Goal: Transaction & Acquisition: Purchase product/service

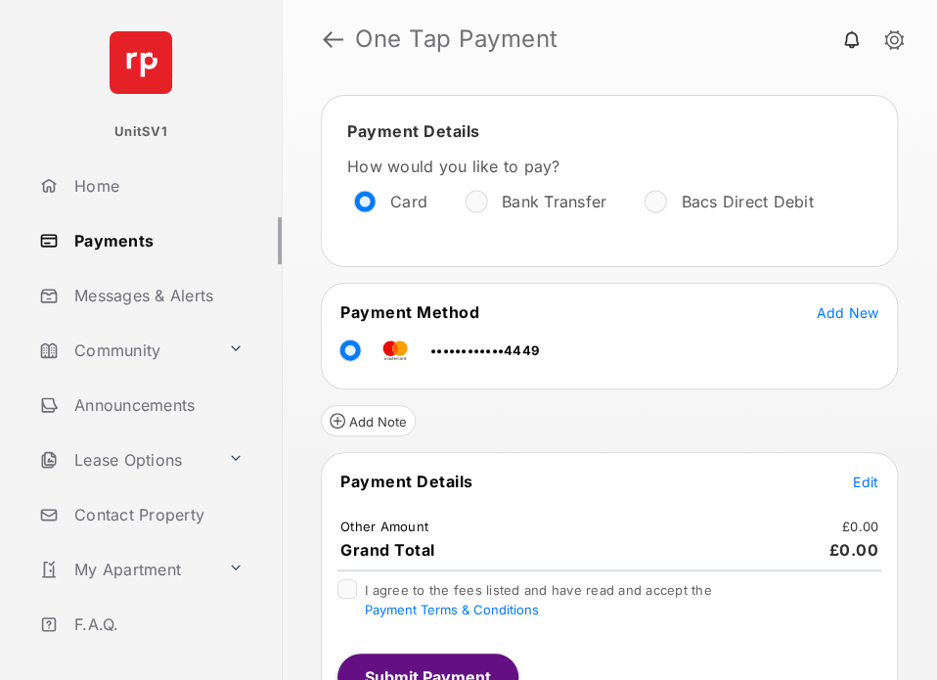
scroll to position [86, 0]
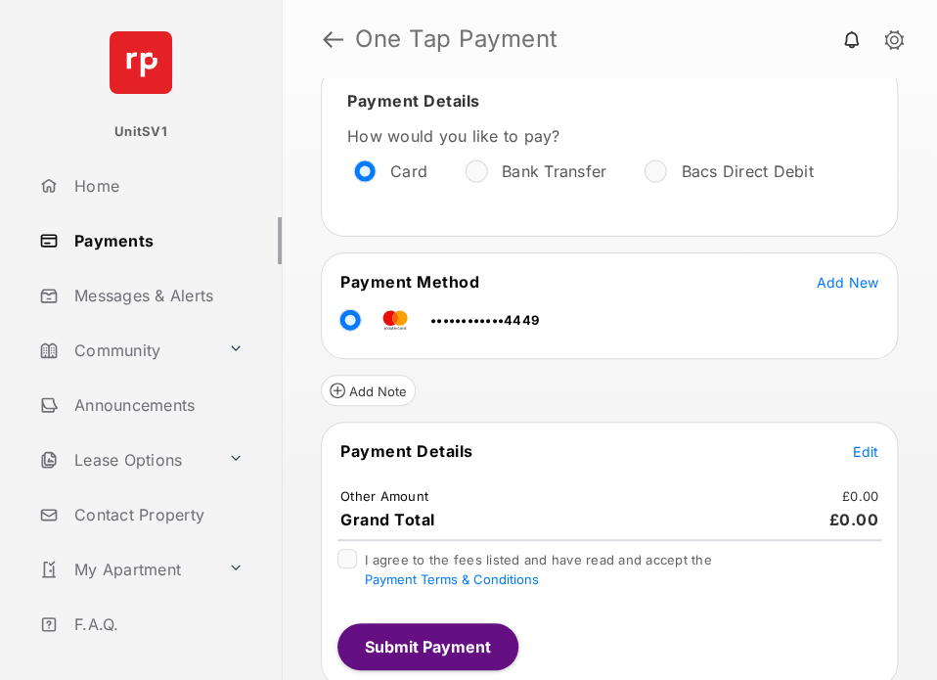
click at [853, 448] on span "Edit" at bounding box center [865, 451] width 25 height 17
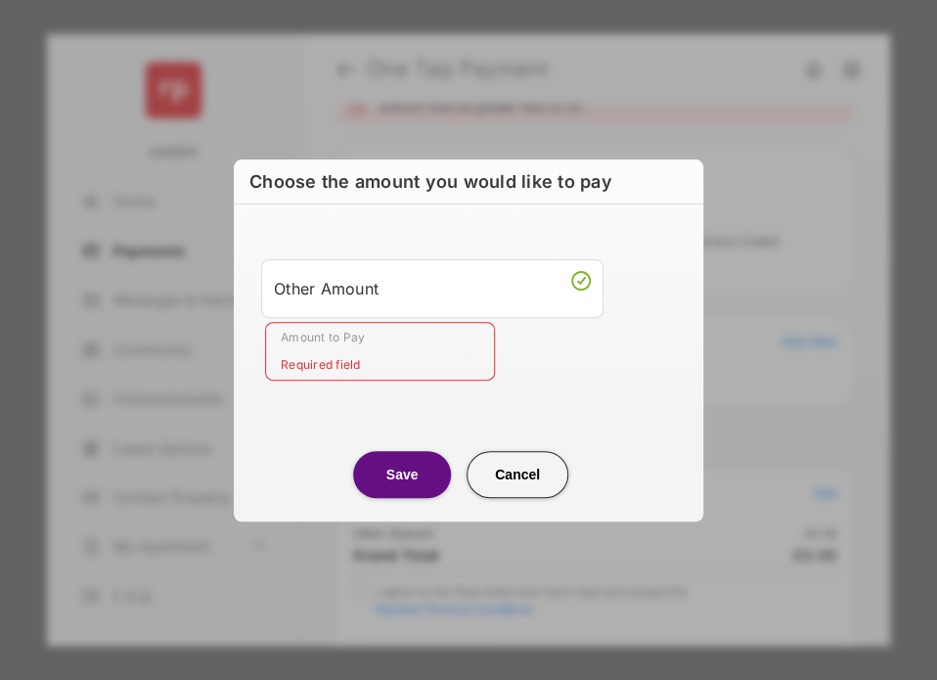
scroll to position [0, 0]
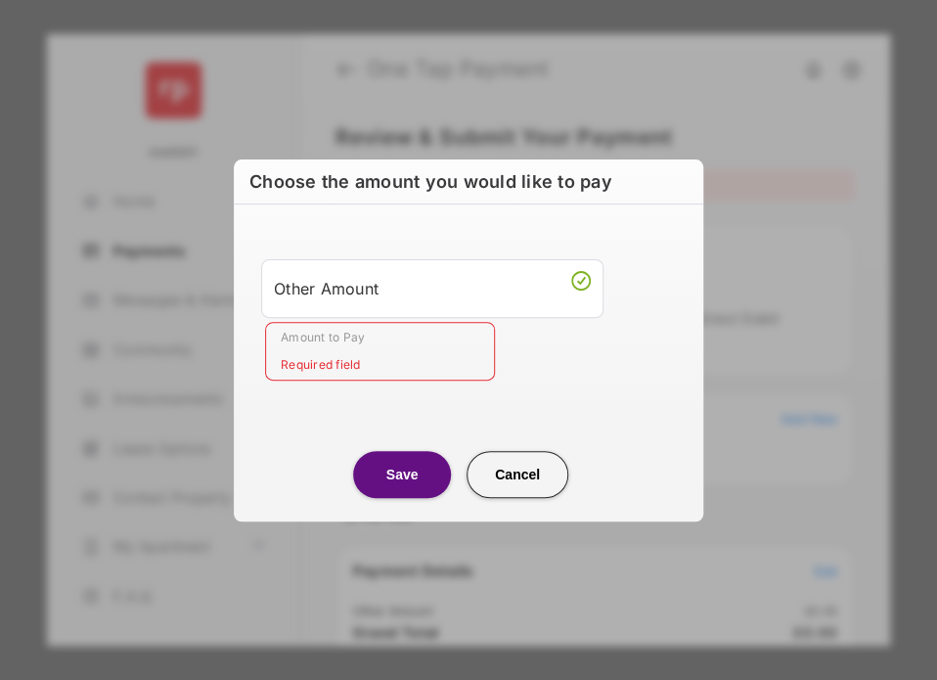
click at [375, 298] on div "Other Amount" at bounding box center [432, 288] width 317 height 33
click at [333, 353] on input "Amount to Pay" at bounding box center [380, 351] width 230 height 59
type input "**"
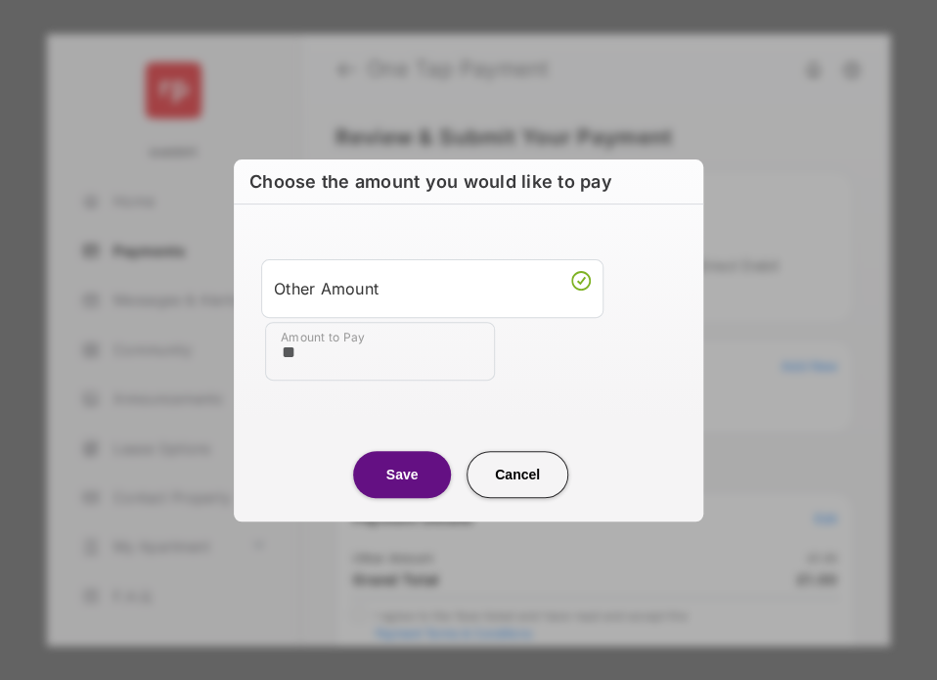
click at [415, 476] on button "Save" at bounding box center [402, 474] width 98 height 47
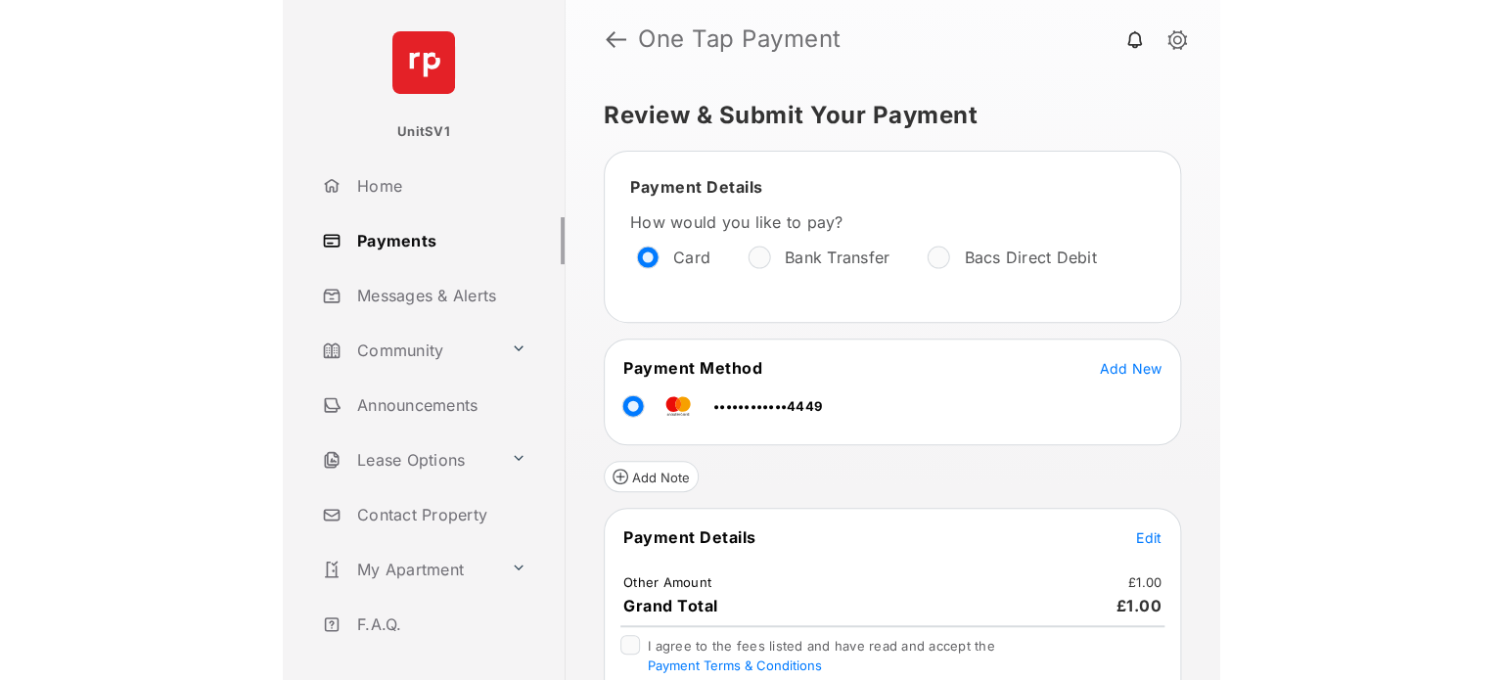
scroll to position [86, 0]
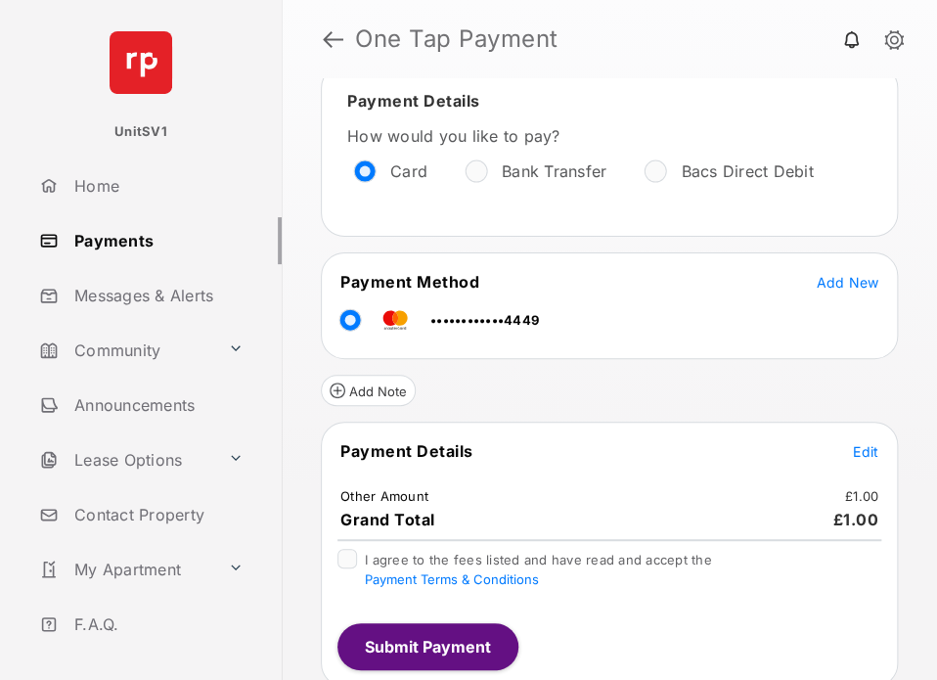
click at [356, 549] on div at bounding box center [348, 559] width 20 height 20
click at [442, 640] on button "Submit Payment" at bounding box center [428, 646] width 181 height 47
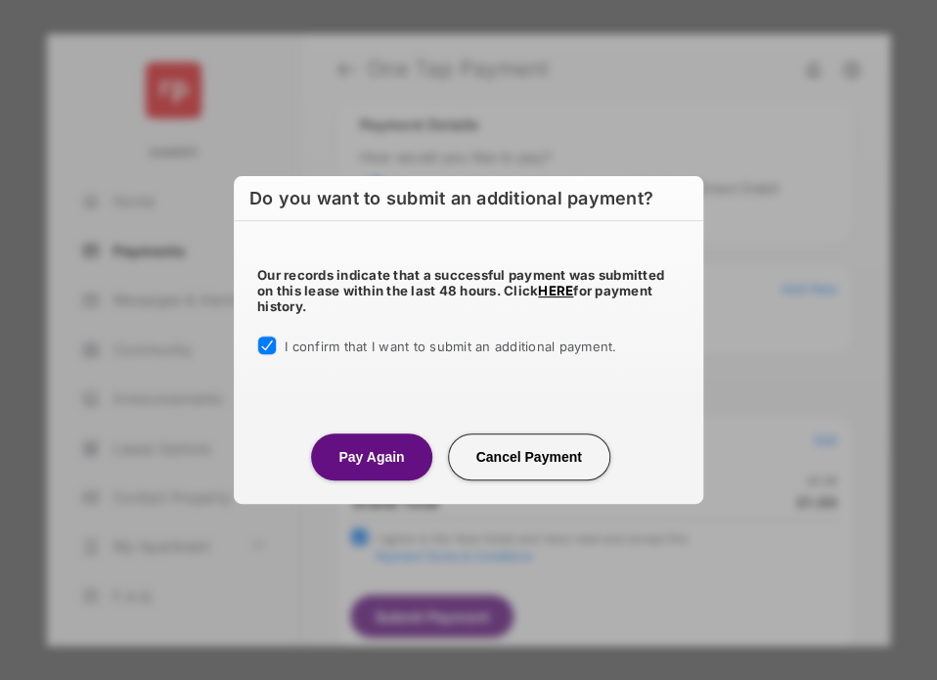
click at [367, 451] on button "Pay Again" at bounding box center [371, 456] width 120 height 47
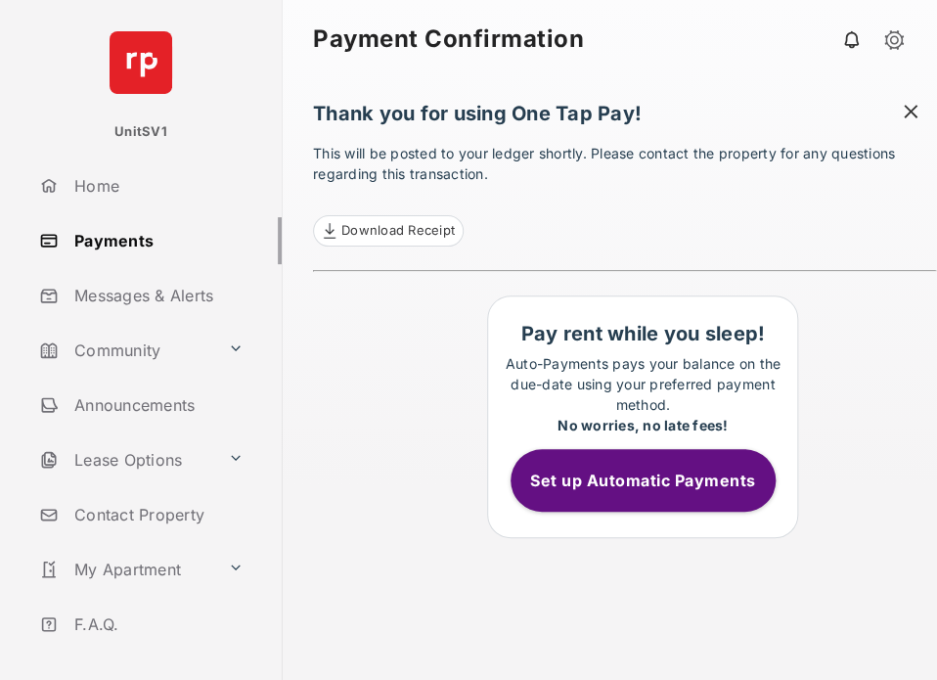
click at [121, 243] on link "Payments" at bounding box center [156, 240] width 250 height 47
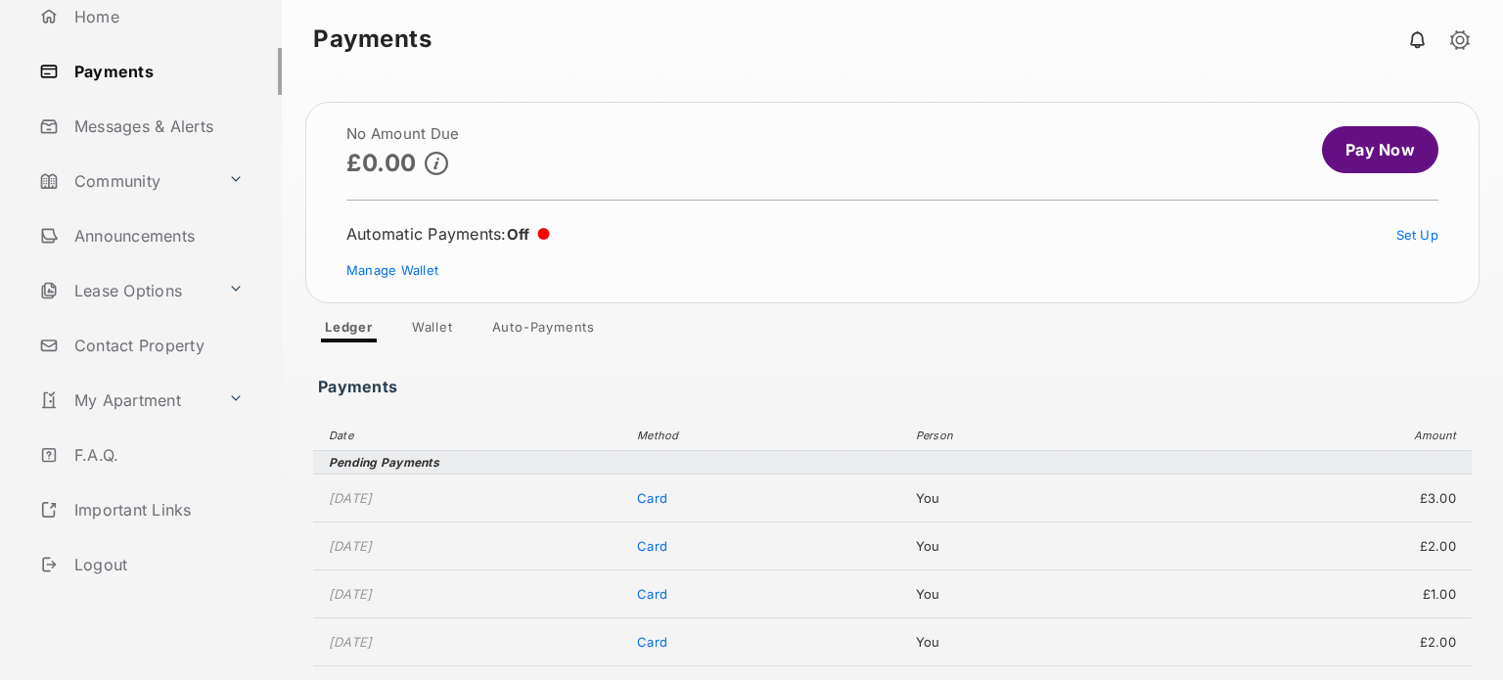
scroll to position [202, 0]
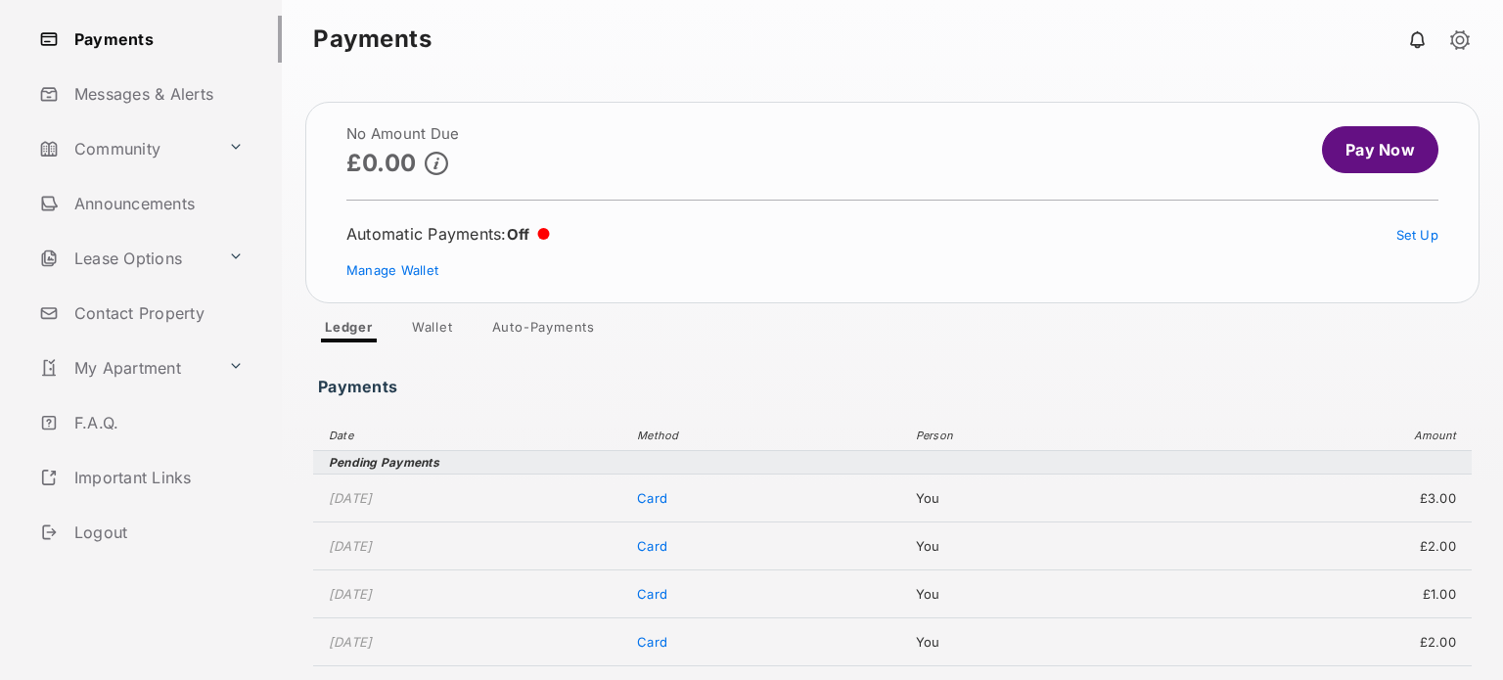
click at [114, 529] on link "Logout" at bounding box center [156, 532] width 250 height 47
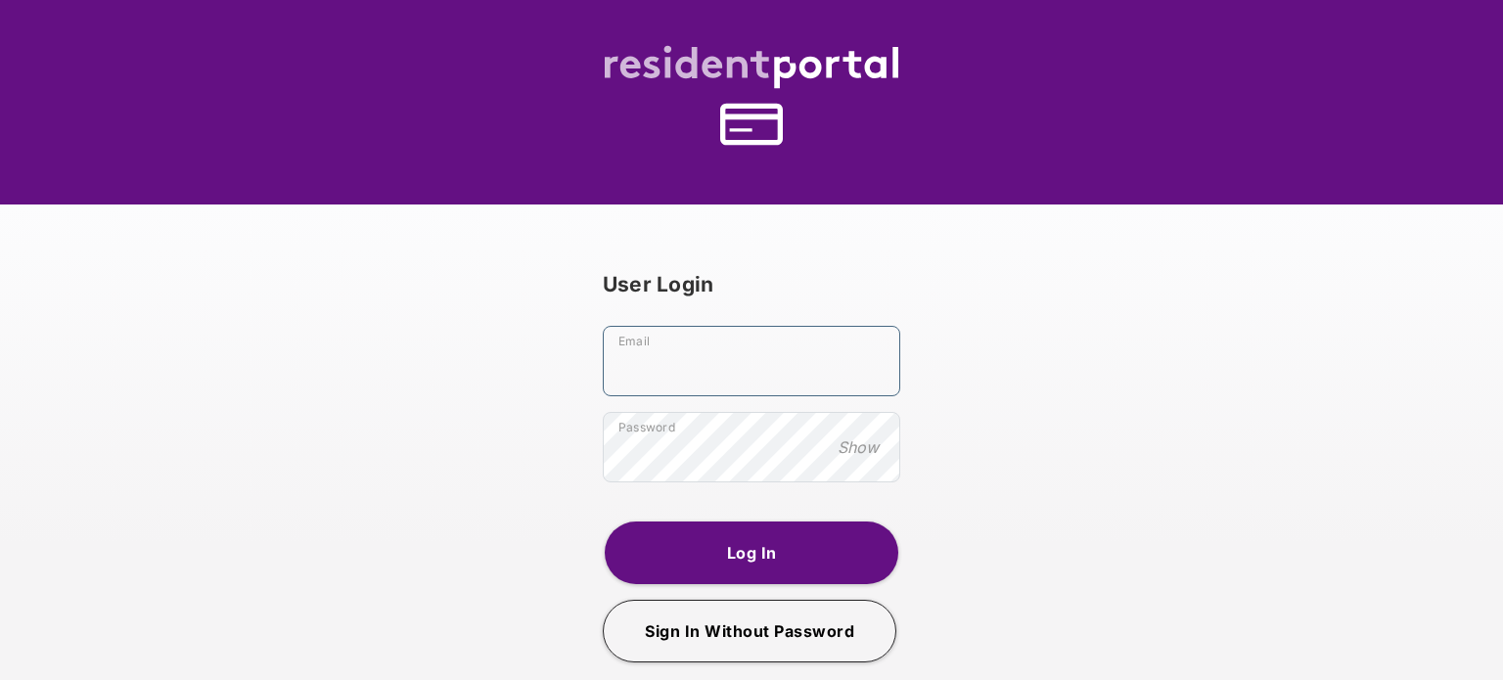
click at [694, 368] on input "Email" at bounding box center [751, 361] width 297 height 70
type input "**********"
click at [726, 550] on button "Log In" at bounding box center [752, 552] width 294 height 63
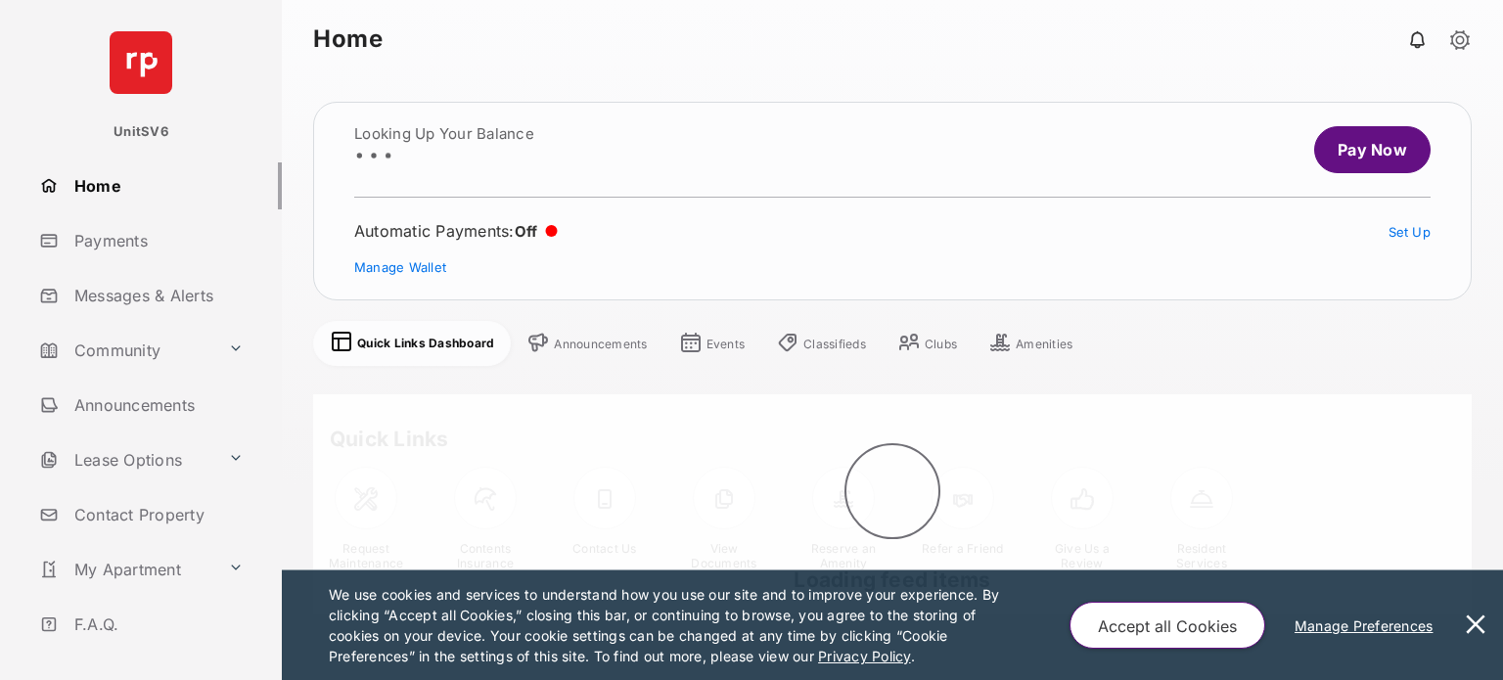
click at [121, 247] on link "Payments" at bounding box center [156, 240] width 250 height 47
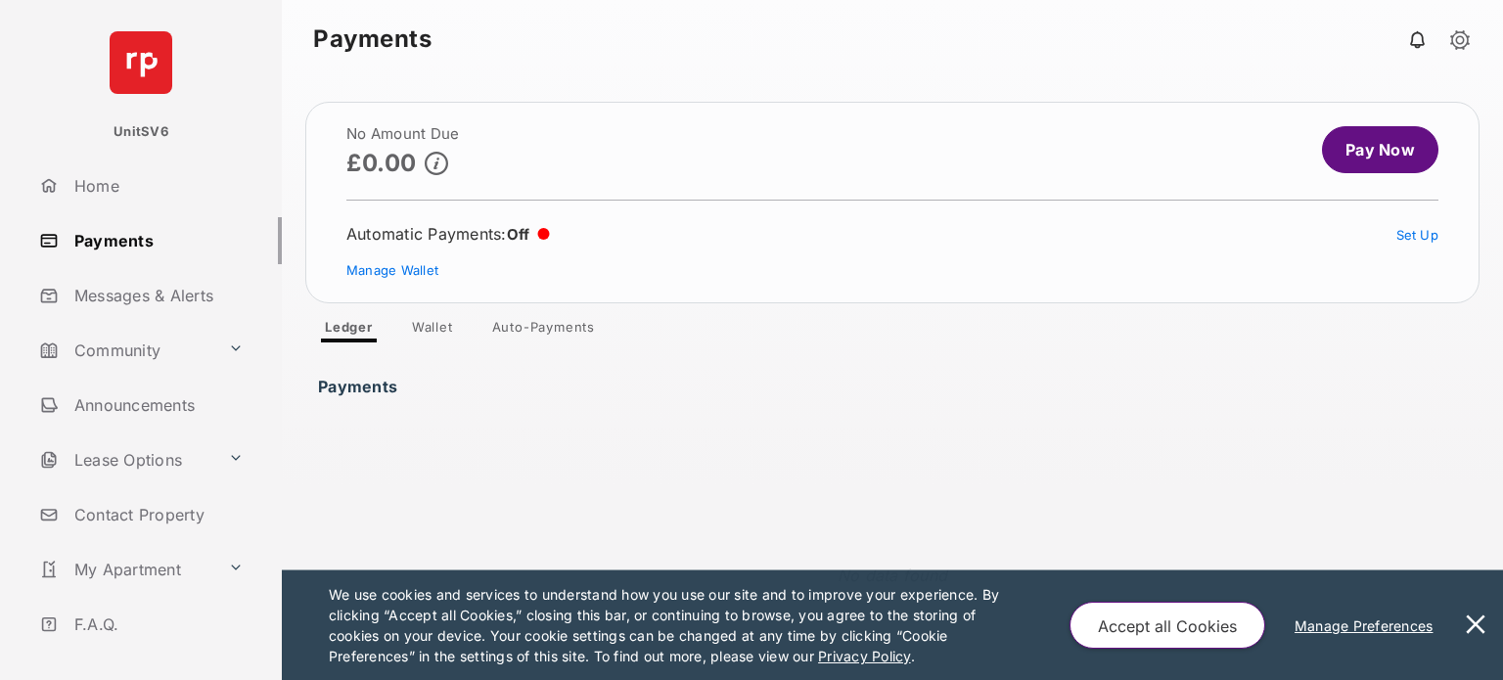
click at [120, 243] on link "Payments" at bounding box center [156, 240] width 250 height 47
click at [936, 622] on button at bounding box center [1475, 625] width 39 height 110
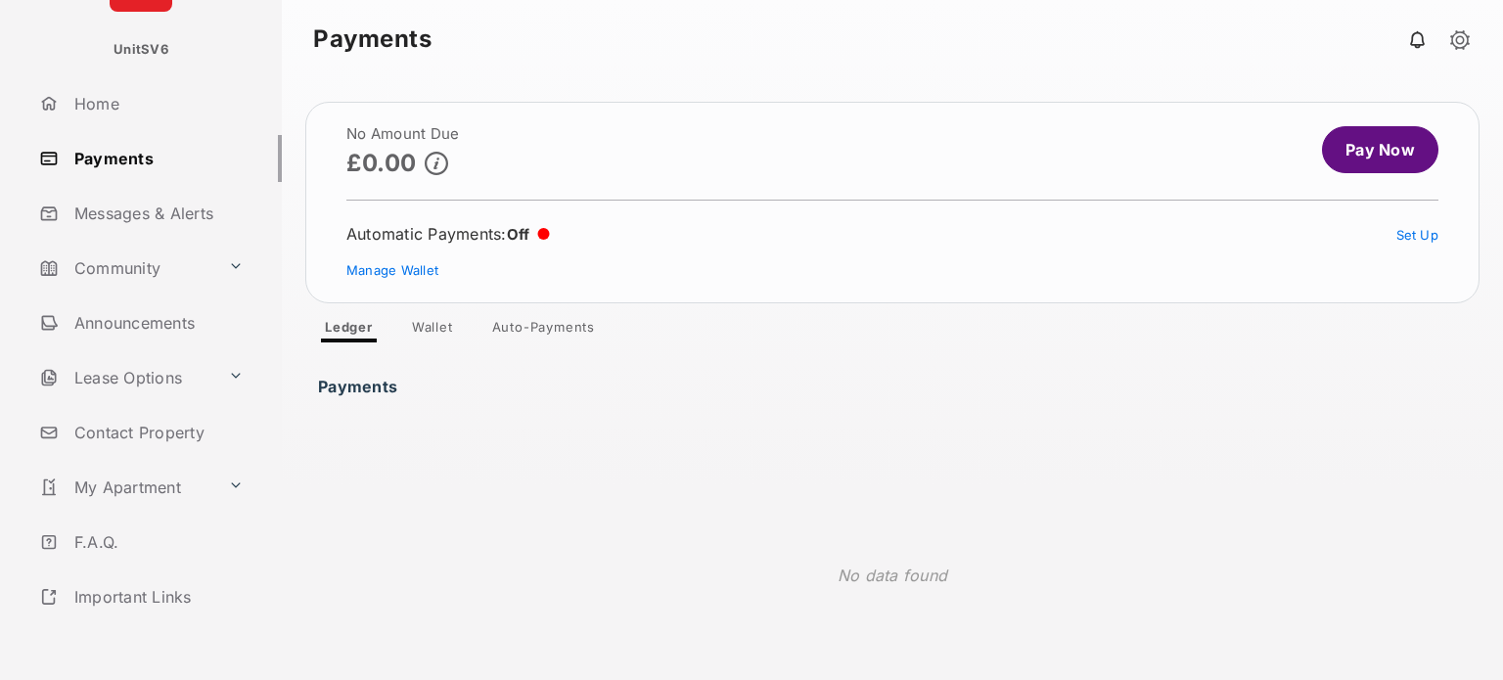
scroll to position [202, 0]
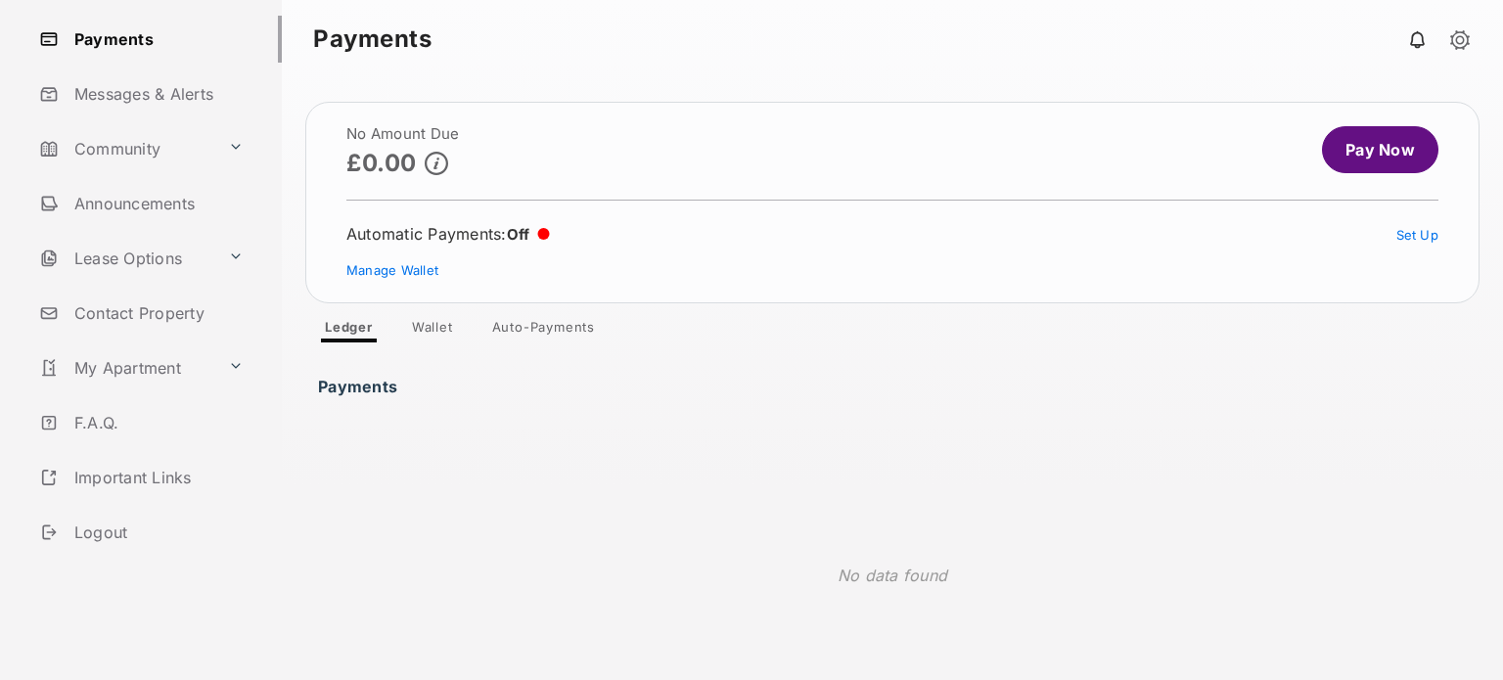
click at [110, 527] on link "Logout" at bounding box center [156, 532] width 250 height 47
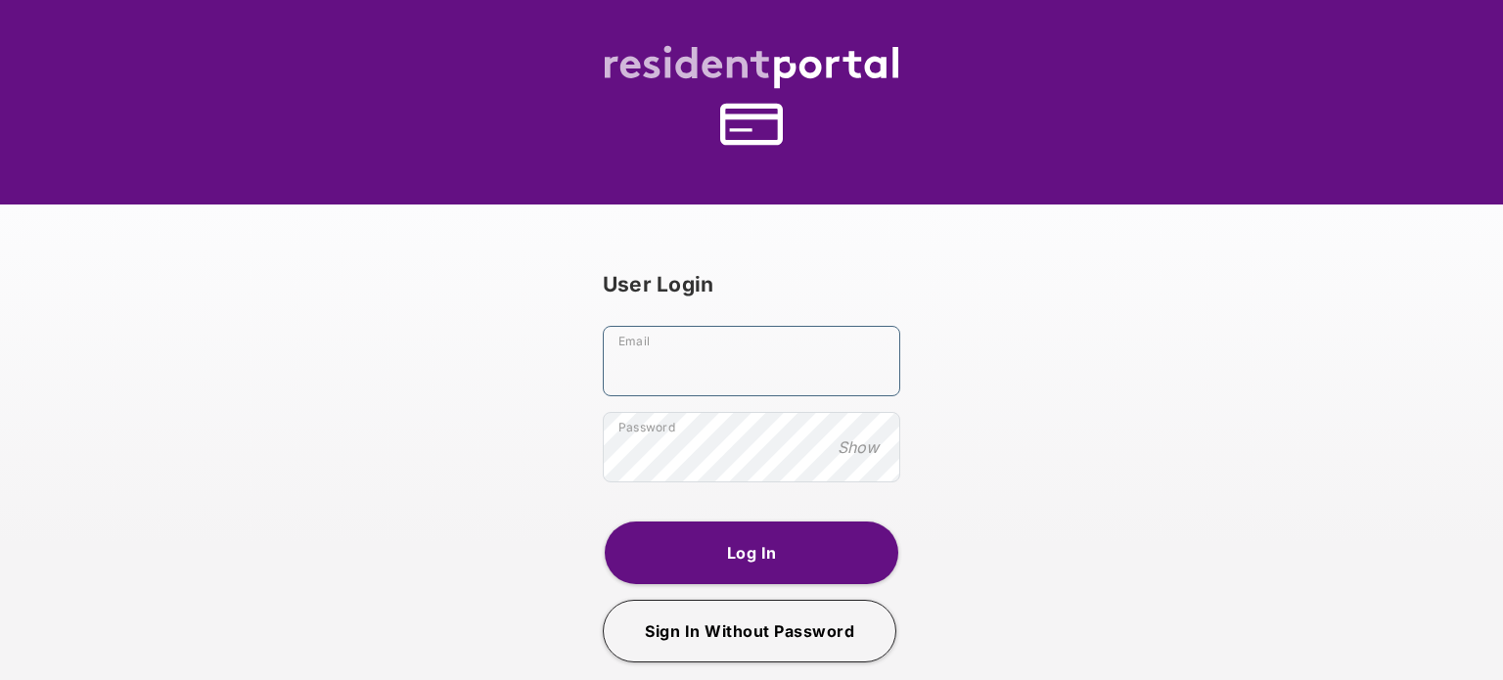
click at [668, 366] on input "Email" at bounding box center [751, 361] width 297 height 70
click at [689, 371] on input "**********" at bounding box center [751, 361] width 297 height 70
type input "**********"
click at [763, 565] on button "Log In" at bounding box center [752, 552] width 294 height 63
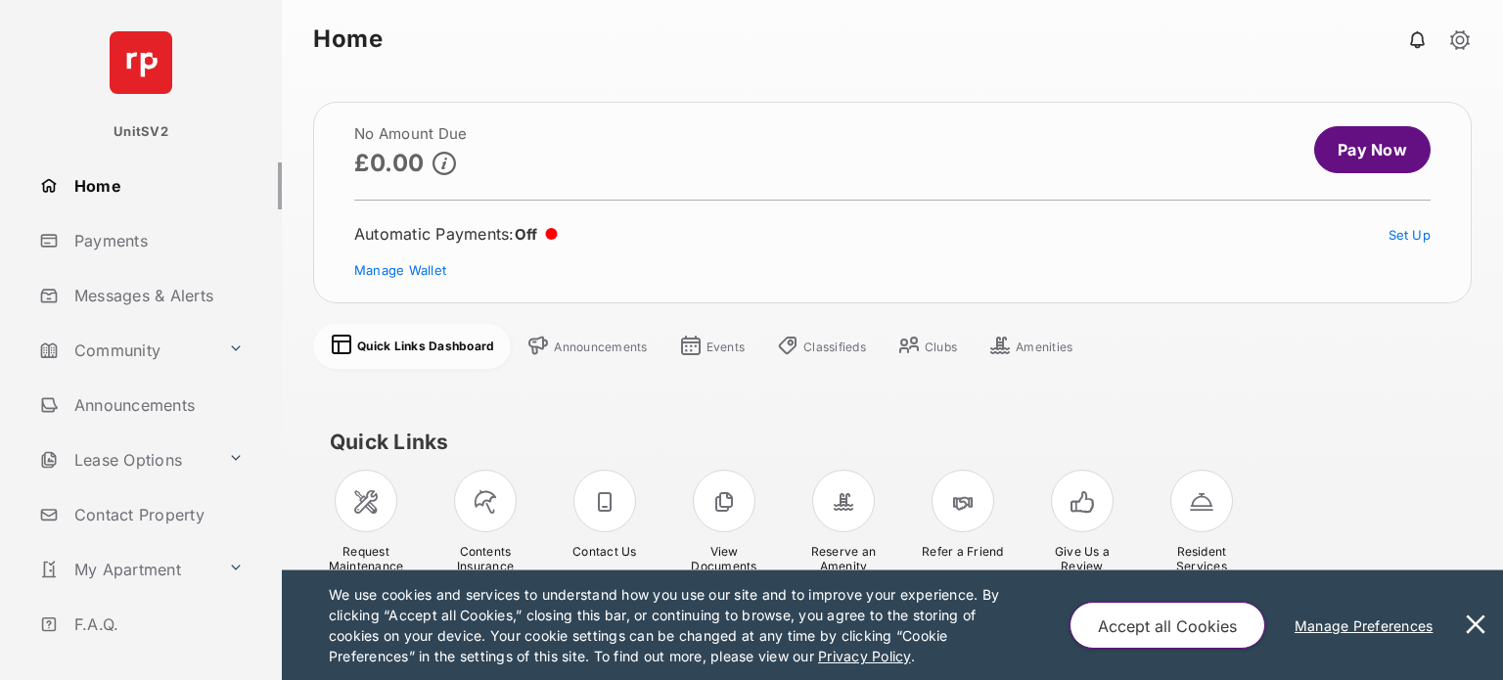
click at [124, 243] on link "Payments" at bounding box center [156, 240] width 250 height 47
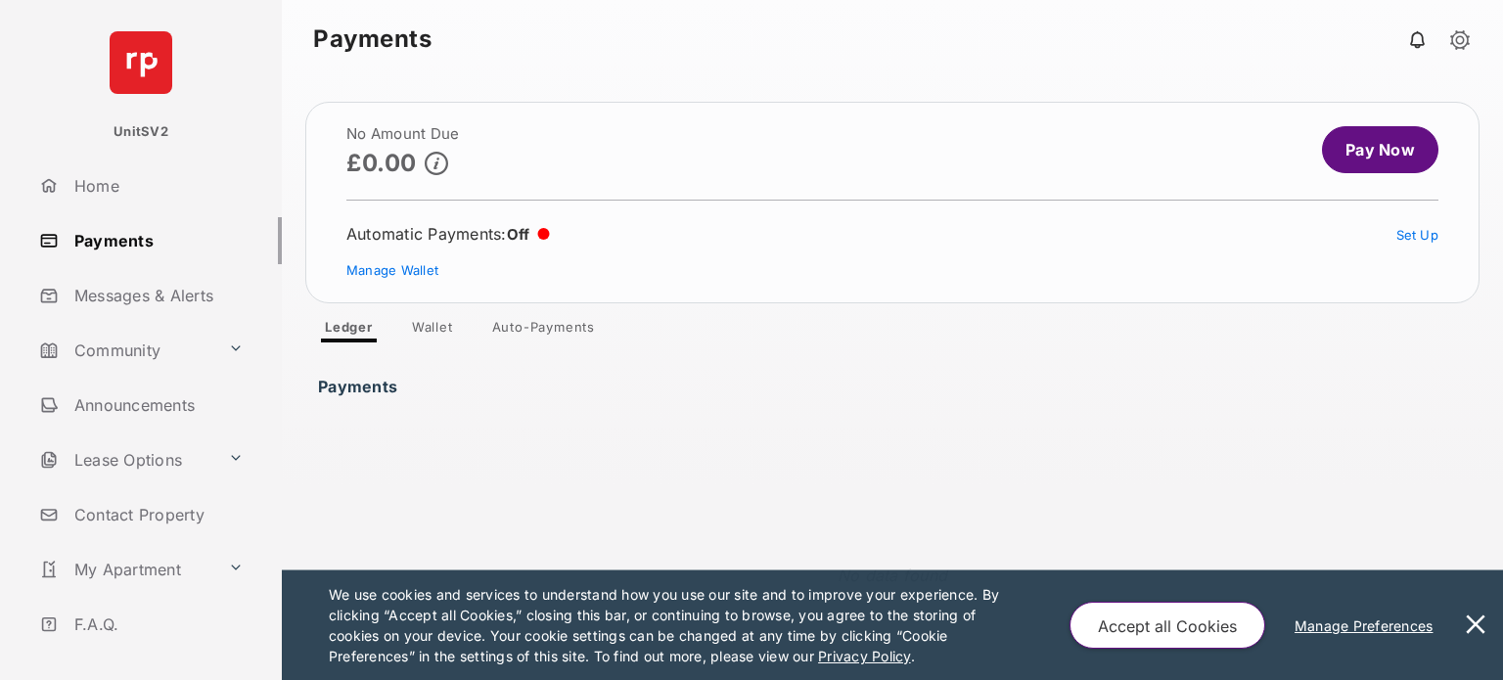
click at [936, 625] on button at bounding box center [1475, 625] width 39 height 110
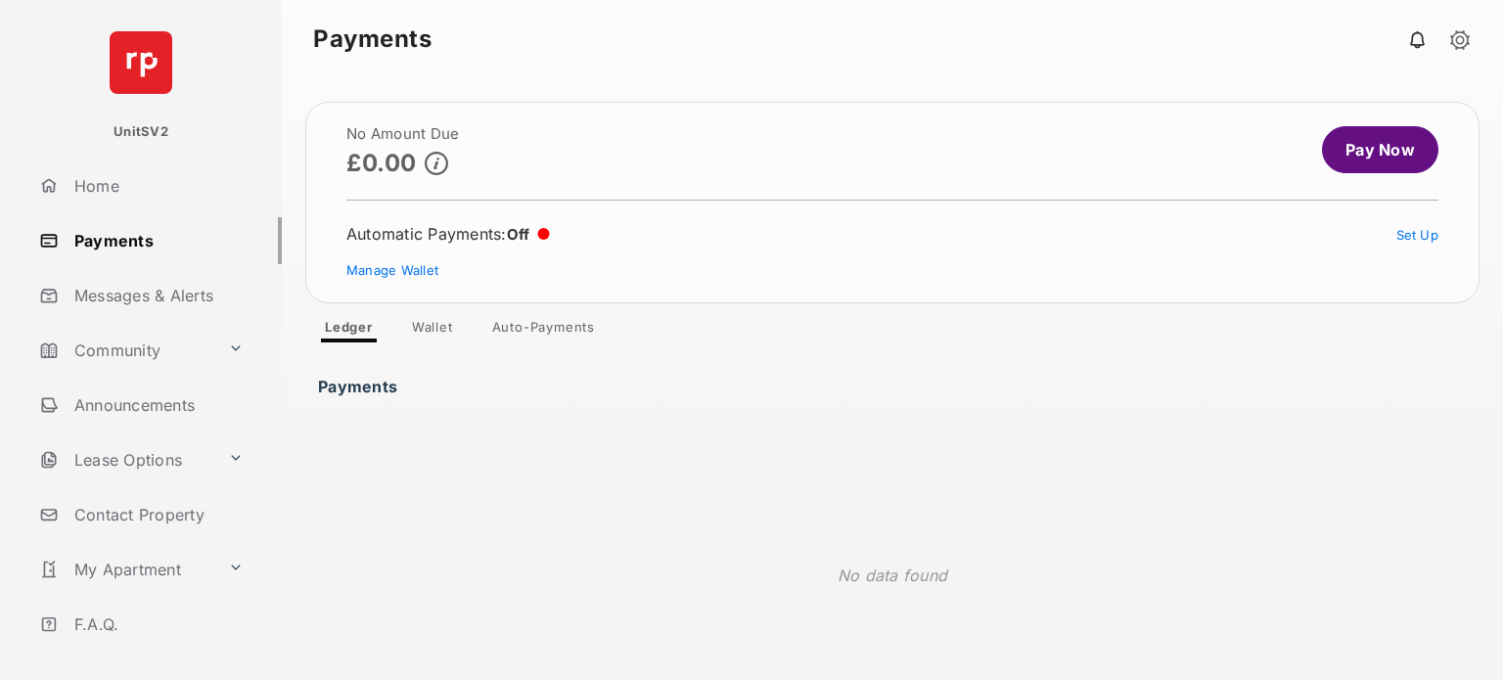
click at [98, 240] on link "Payments" at bounding box center [156, 240] width 250 height 47
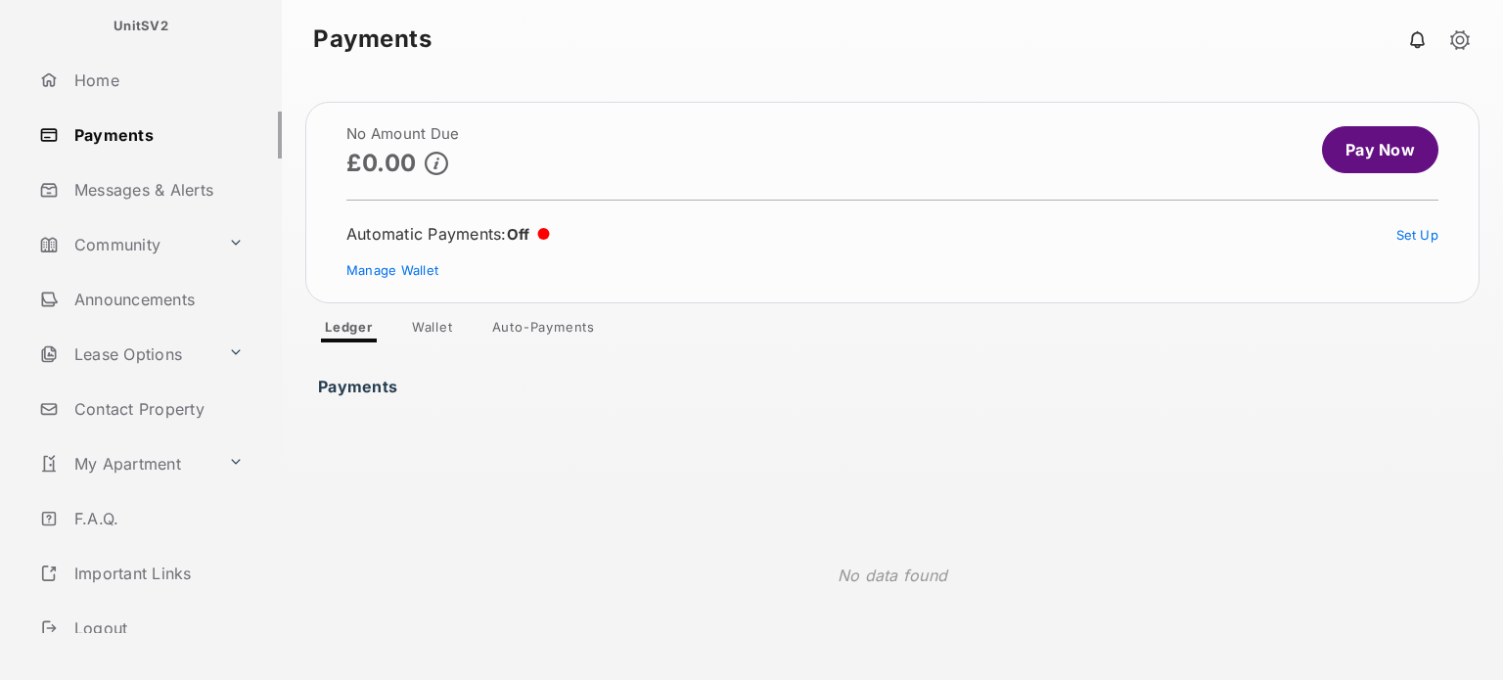
scroll to position [202, 0]
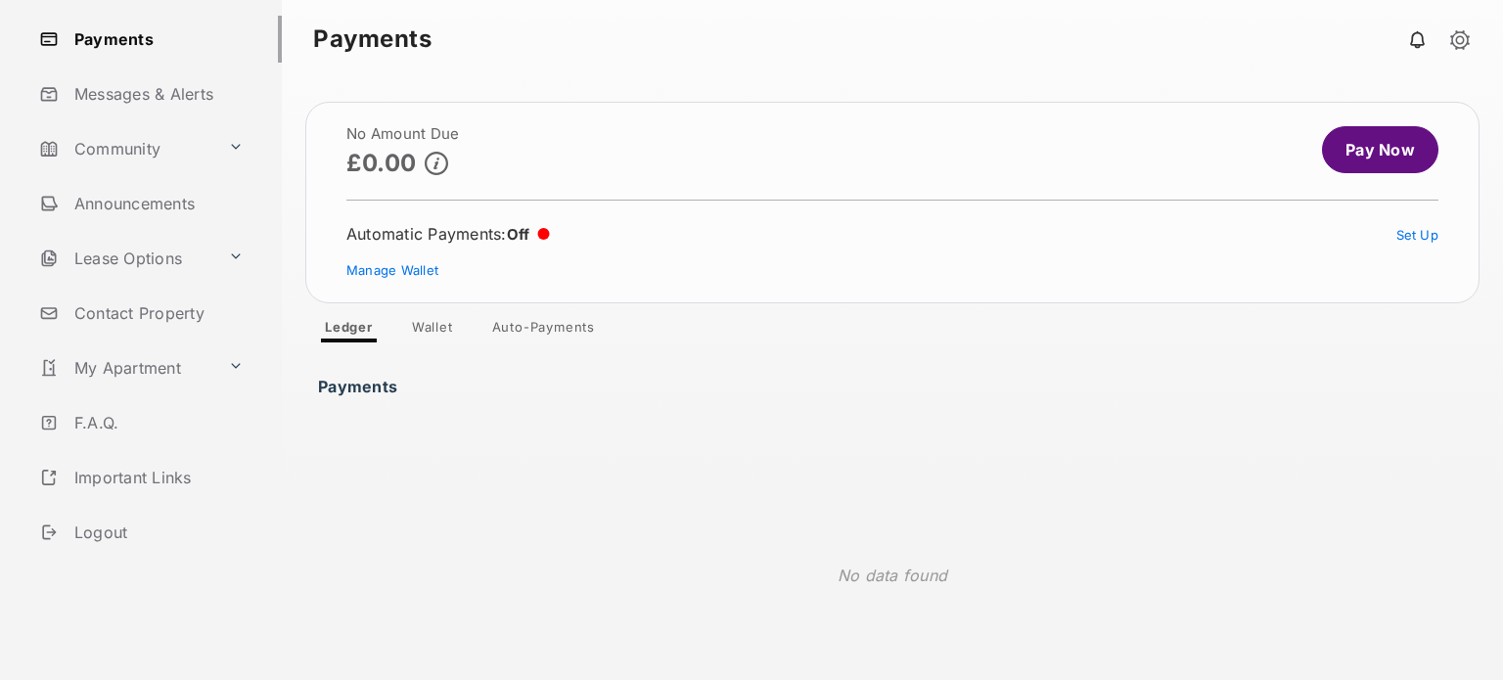
click at [112, 530] on link "Logout" at bounding box center [156, 532] width 250 height 47
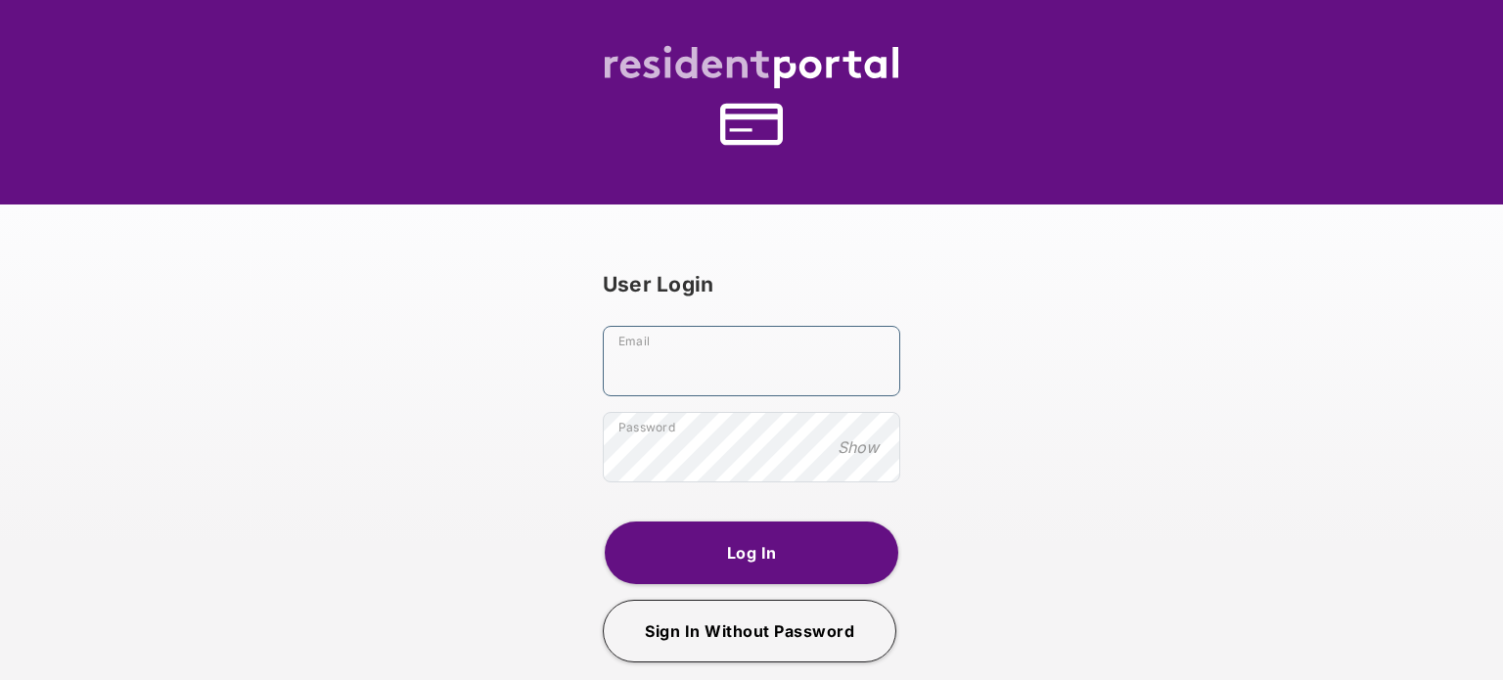
click at [725, 368] on input "Email" at bounding box center [751, 361] width 297 height 70
type input "**********"
click at [721, 556] on button "Log In" at bounding box center [752, 552] width 294 height 63
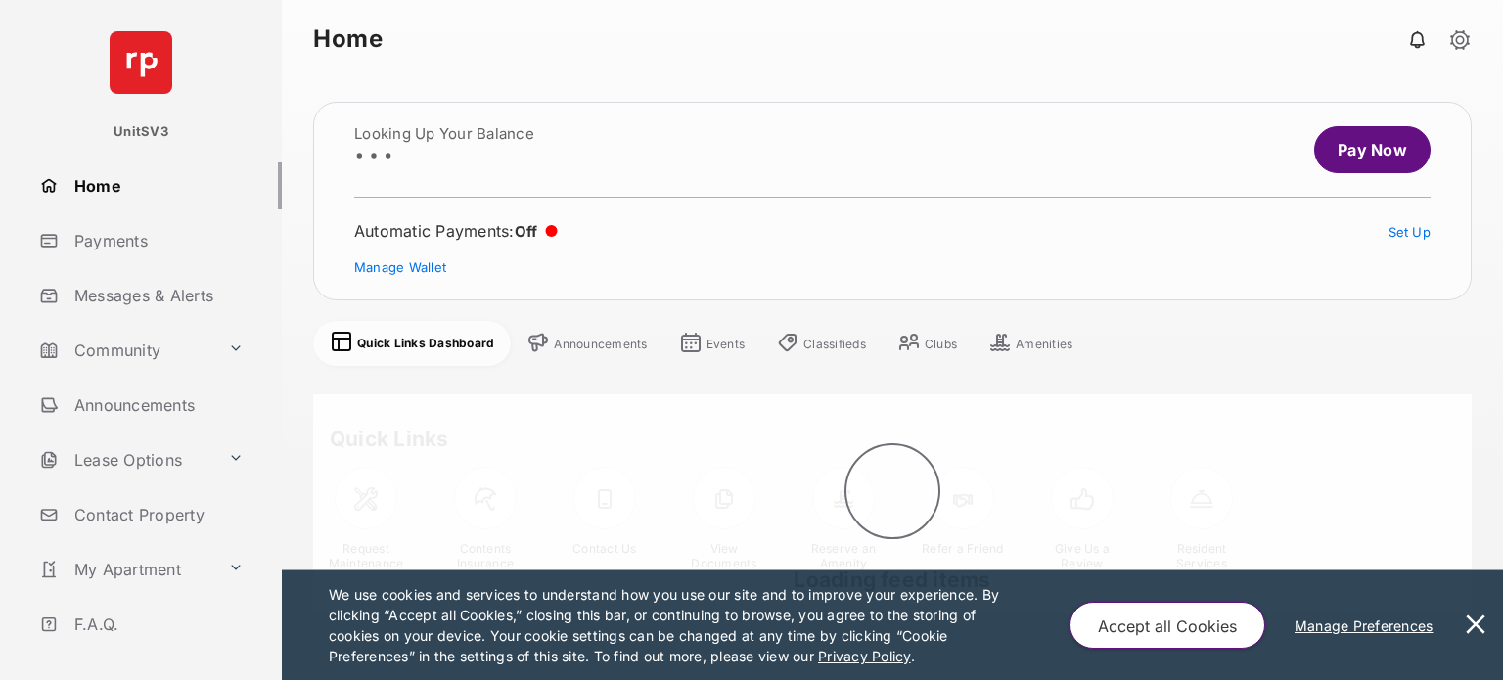
click at [936, 620] on button at bounding box center [1475, 625] width 39 height 110
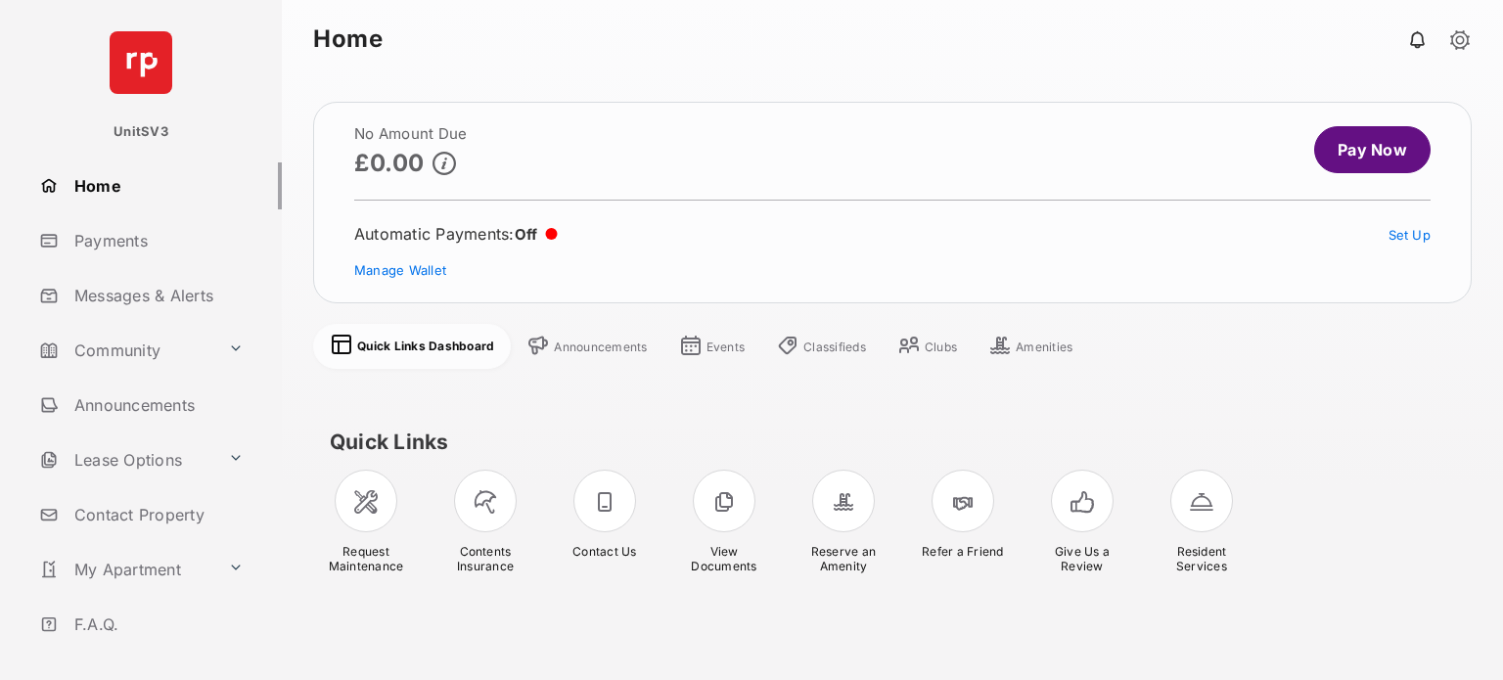
click at [98, 237] on link "Payments" at bounding box center [156, 240] width 250 height 47
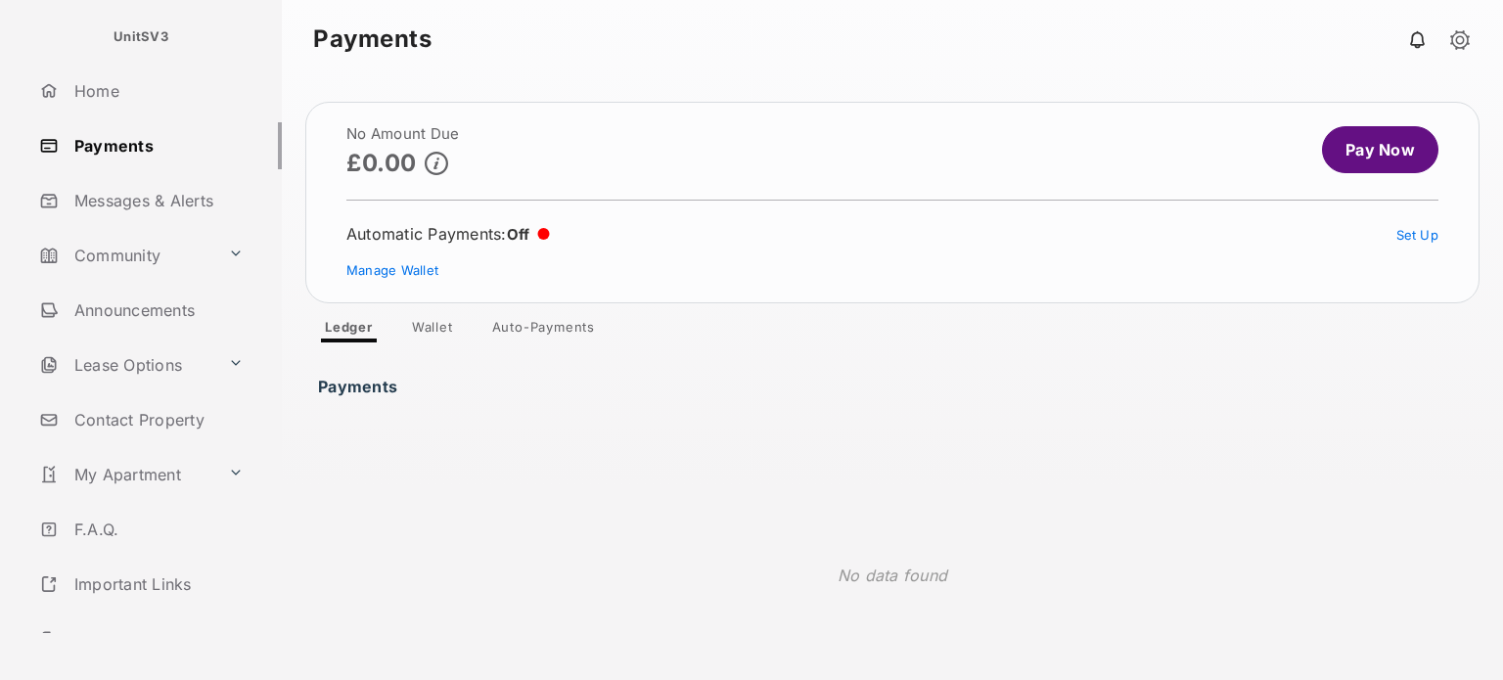
scroll to position [202, 0]
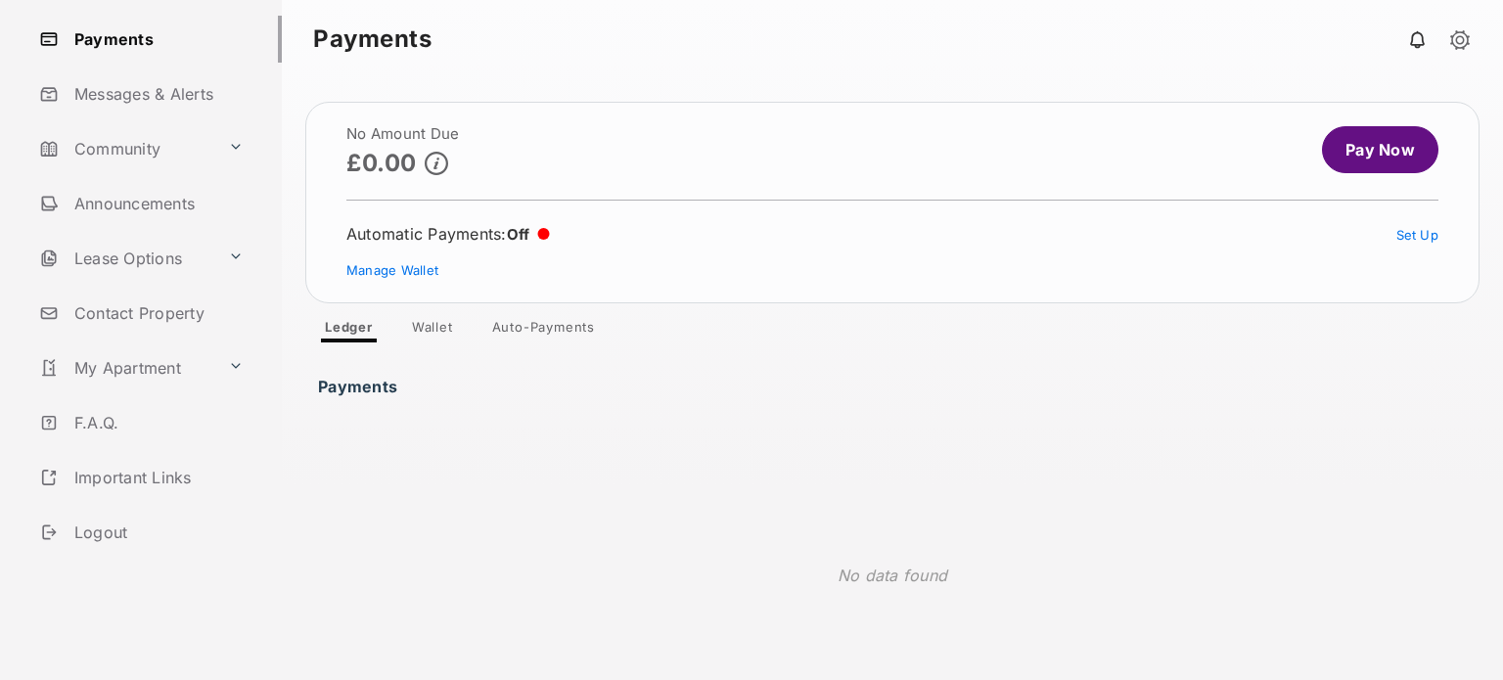
click at [121, 535] on link "Logout" at bounding box center [156, 532] width 250 height 47
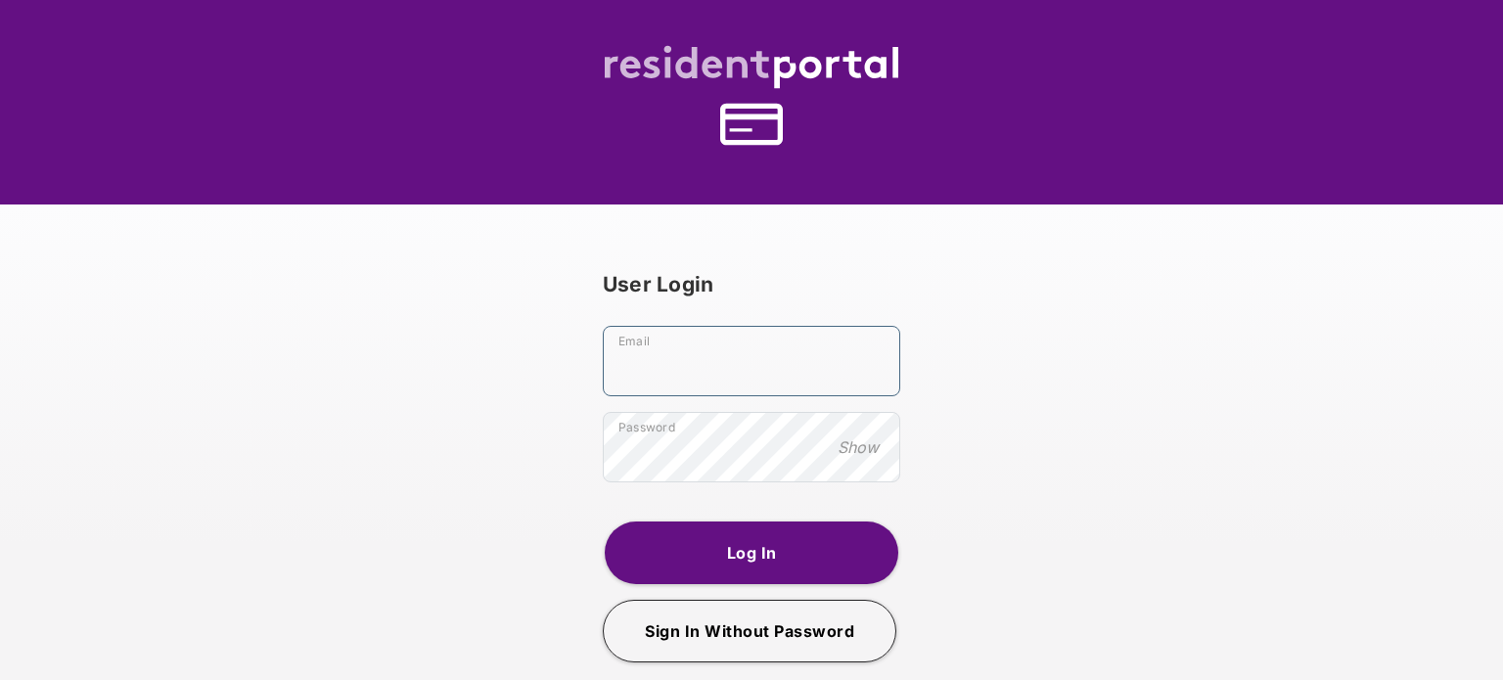
click at [653, 362] on input "Email" at bounding box center [751, 361] width 297 height 70
type input "**********"
click at [753, 556] on button "Log In" at bounding box center [752, 552] width 294 height 63
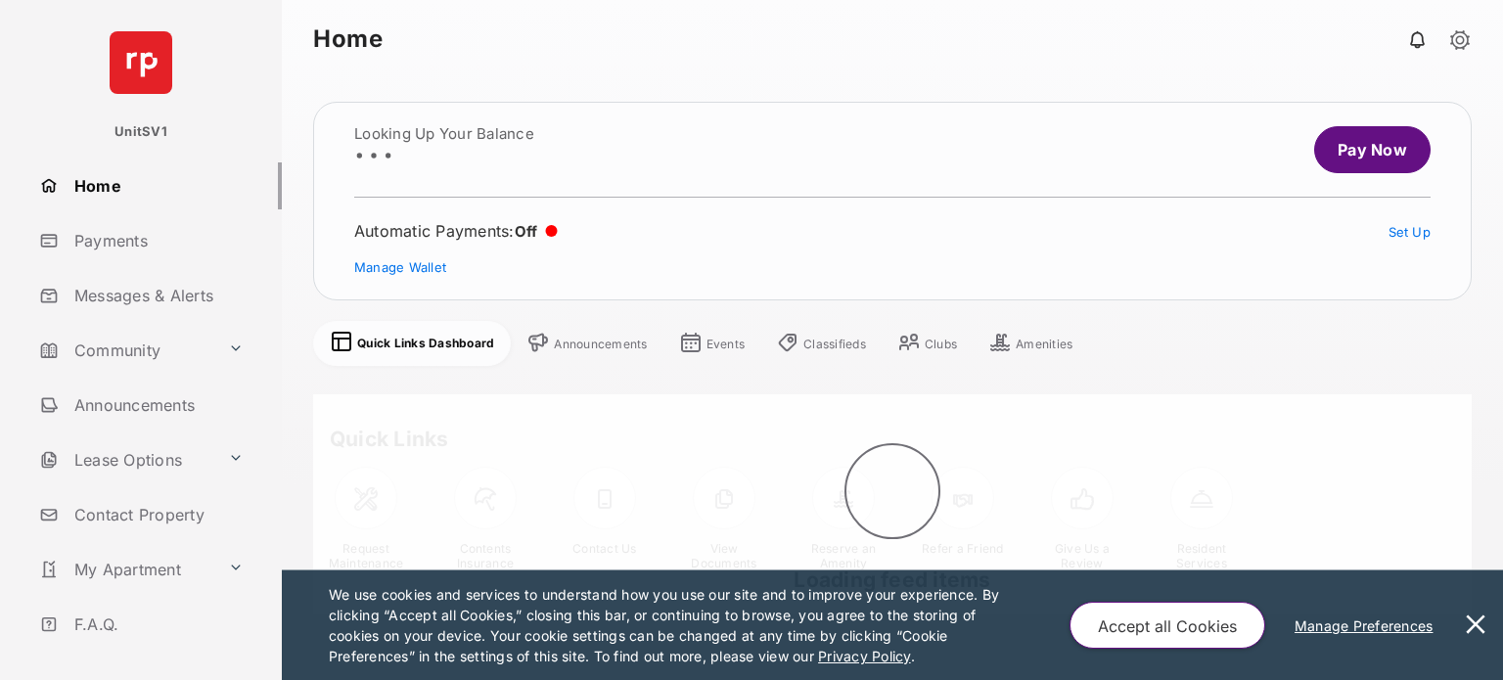
click at [936, 617] on button at bounding box center [1475, 625] width 39 height 110
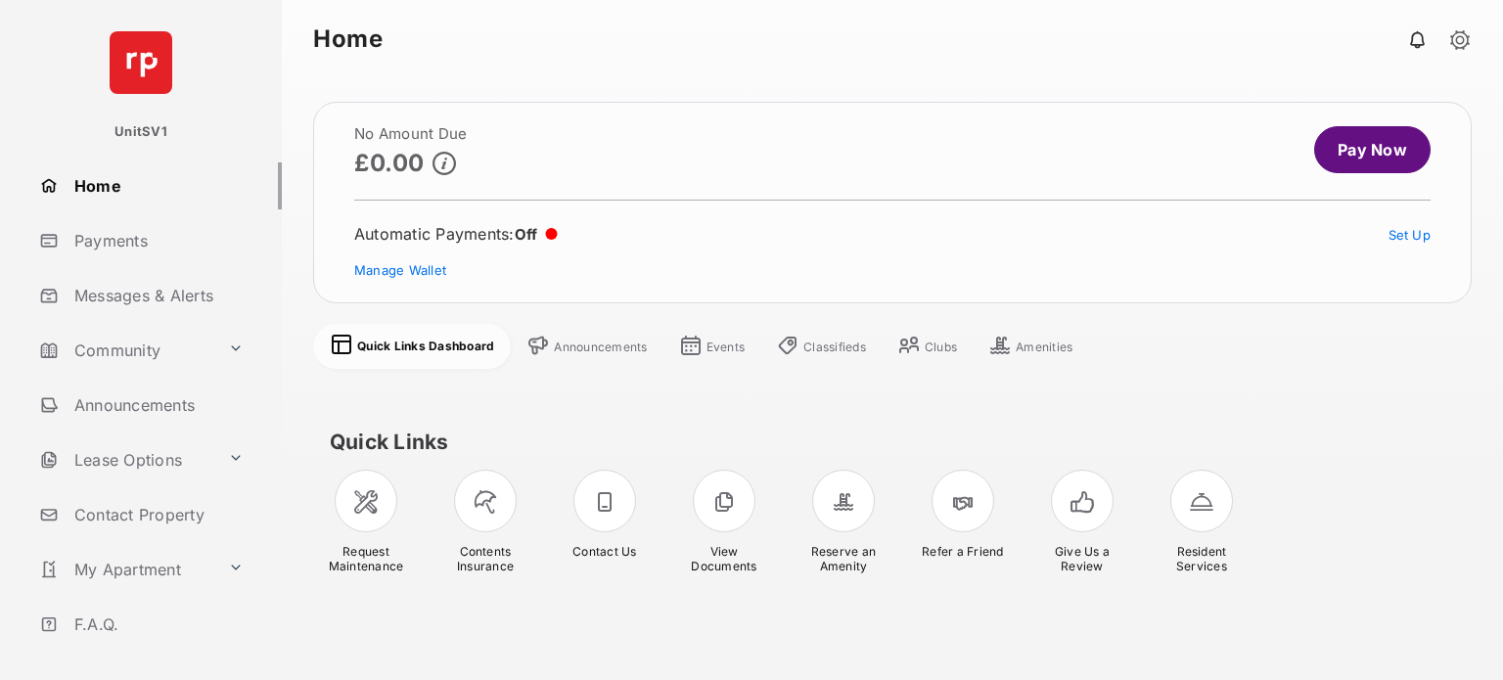
click at [108, 242] on link "Payments" at bounding box center [156, 240] width 250 height 47
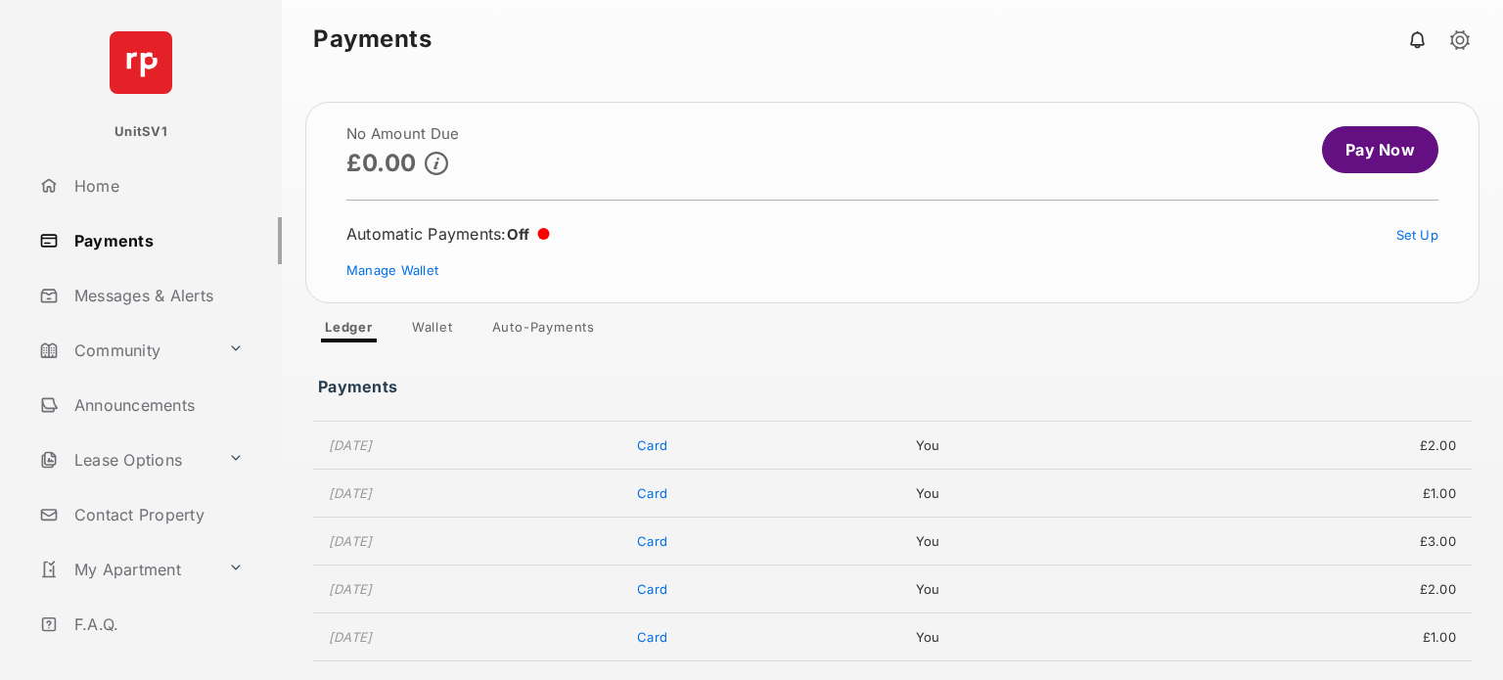
scroll to position [489, 0]
drag, startPoint x: 403, startPoint y: 540, endPoint x: 329, endPoint y: 538, distance: 74.4
click at [329, 538] on td "[DATE]" at bounding box center [470, 537] width 314 height 48
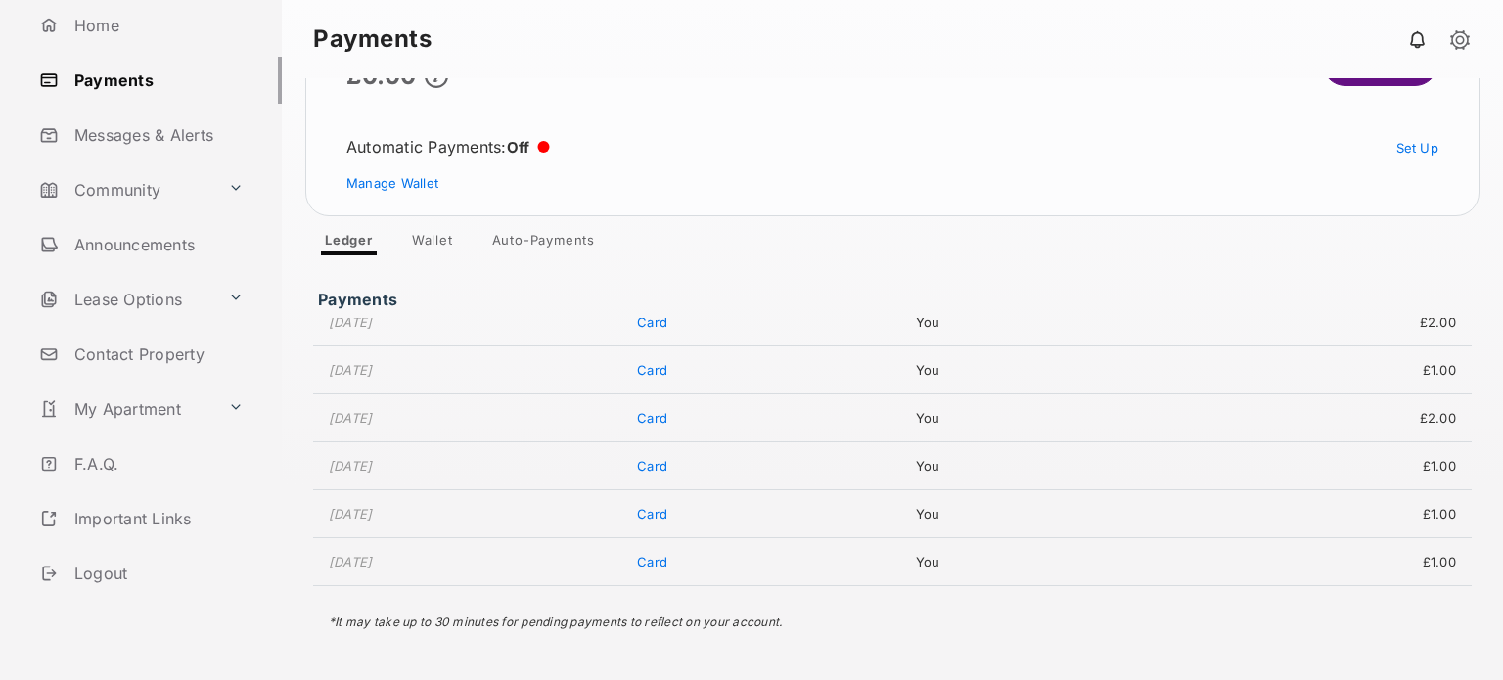
scroll to position [196, 0]
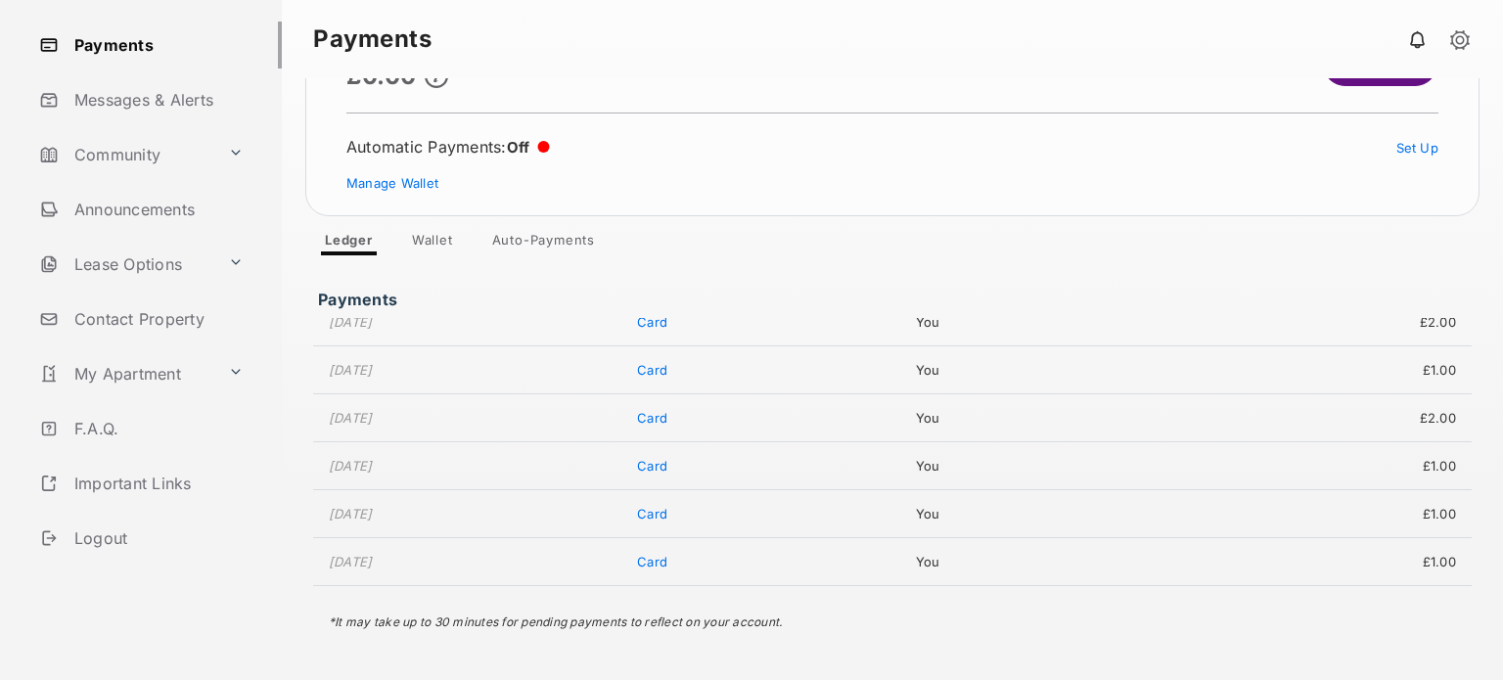
click at [122, 540] on link "Logout" at bounding box center [156, 538] width 250 height 47
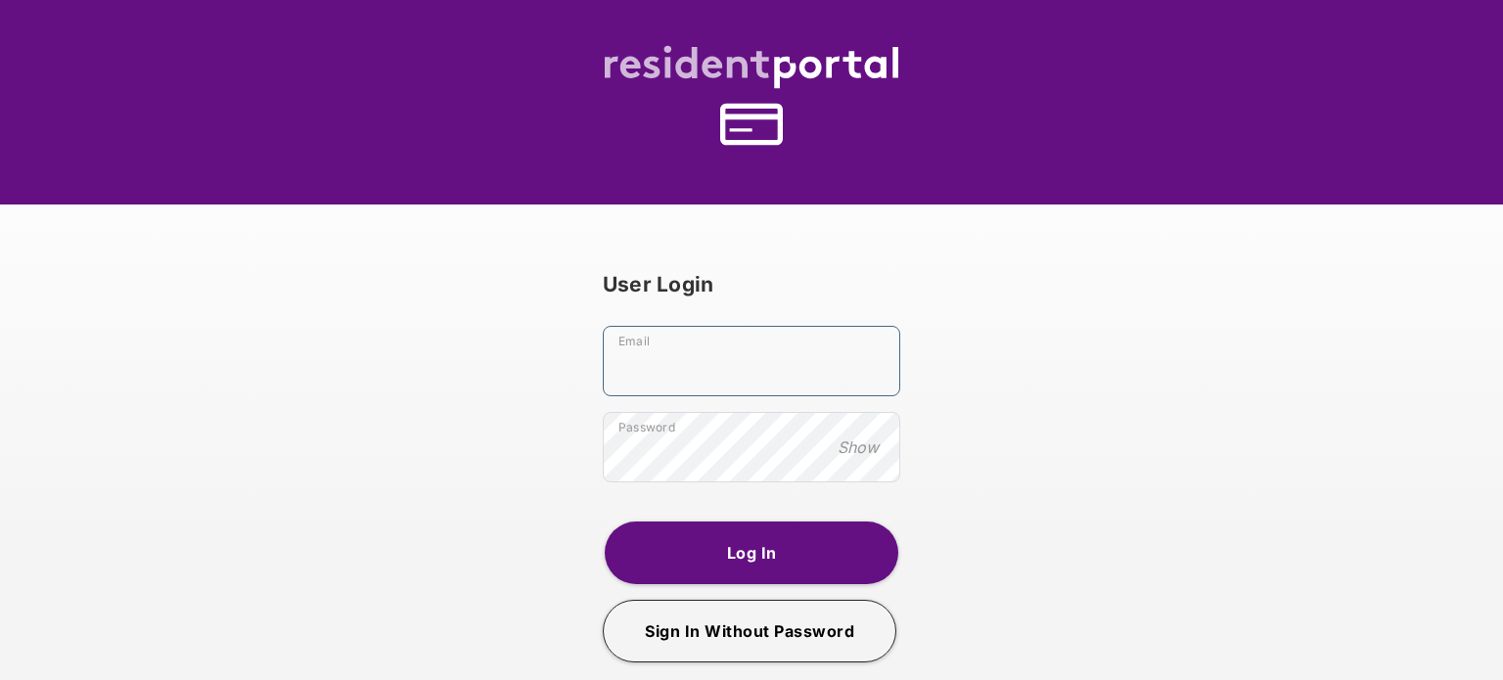
click at [706, 358] on input "Email" at bounding box center [751, 361] width 297 height 70
click at [787, 550] on button "Log In" at bounding box center [752, 552] width 294 height 63
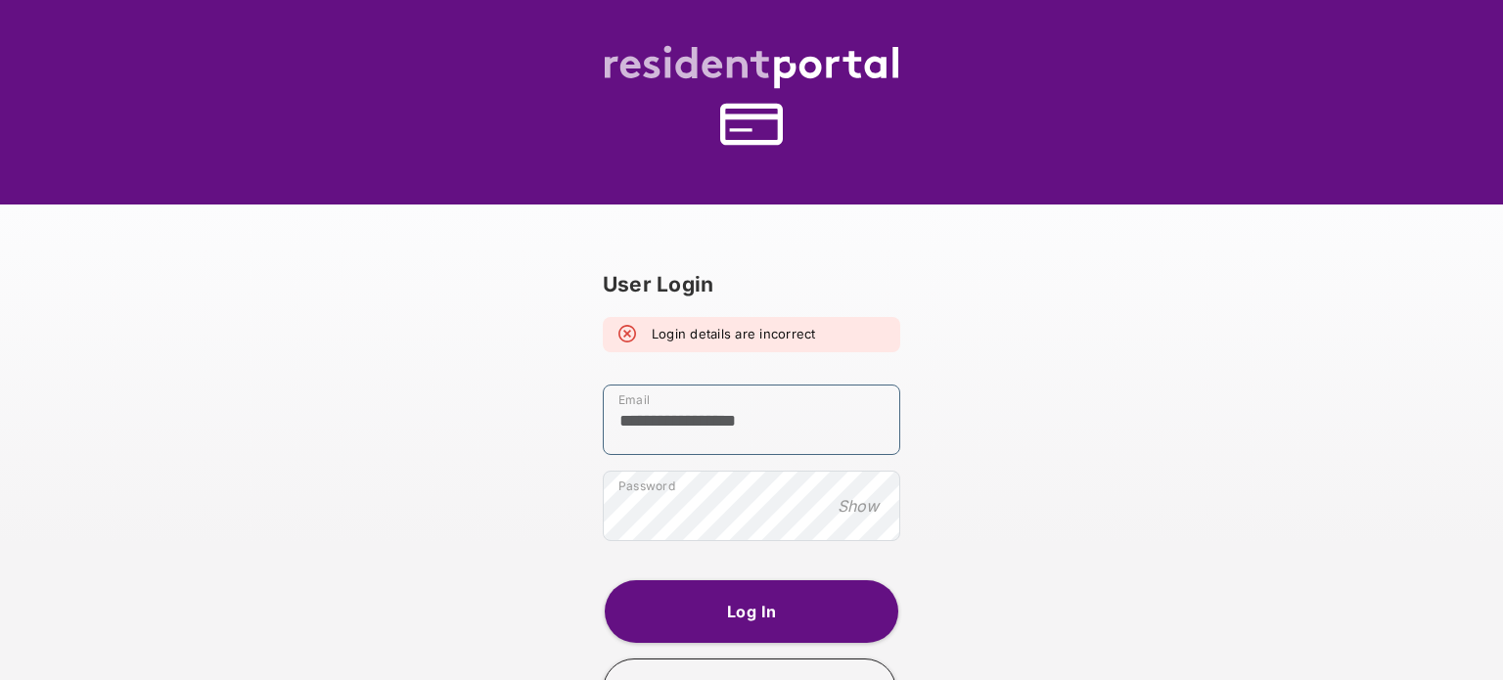
click at [682, 426] on input "**********" at bounding box center [751, 420] width 297 height 70
type input "**********"
click at [757, 613] on button "Log In" at bounding box center [752, 611] width 294 height 63
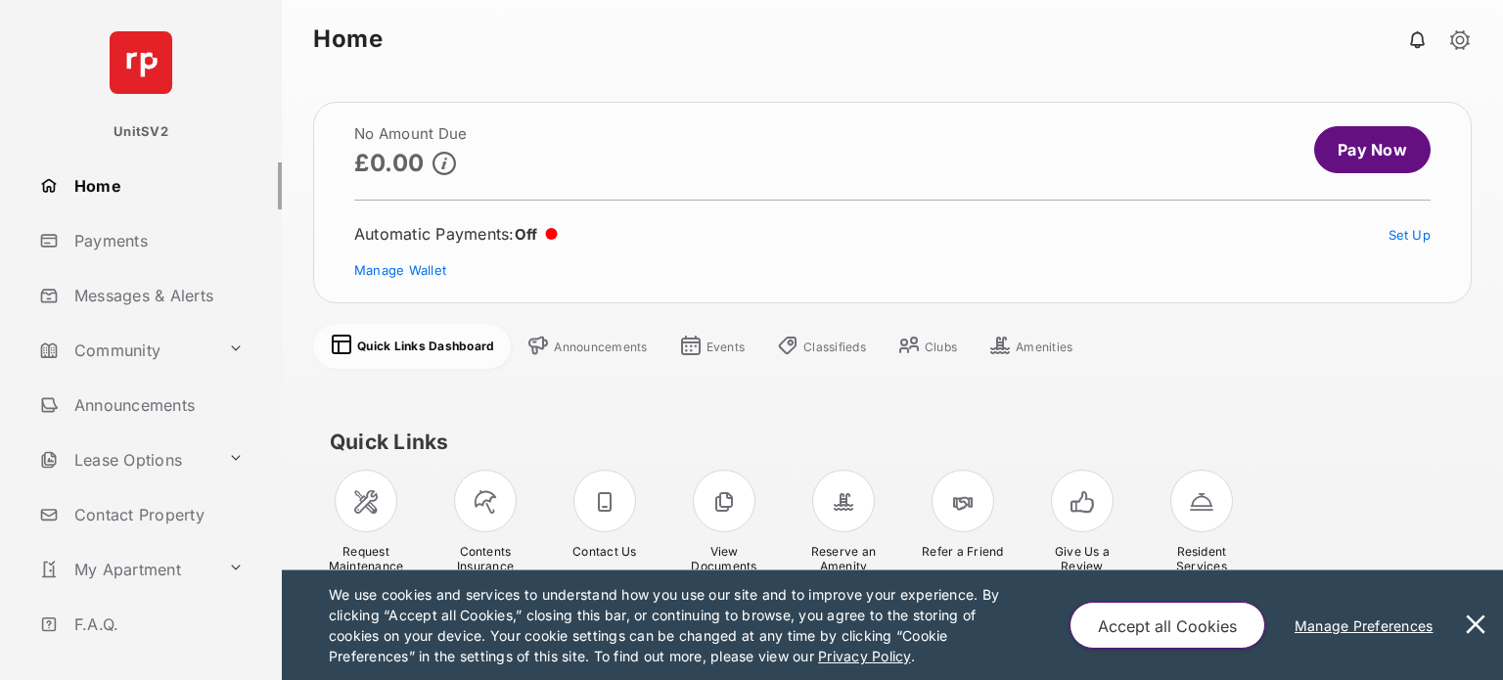
click at [140, 243] on link "Payments" at bounding box center [156, 240] width 250 height 47
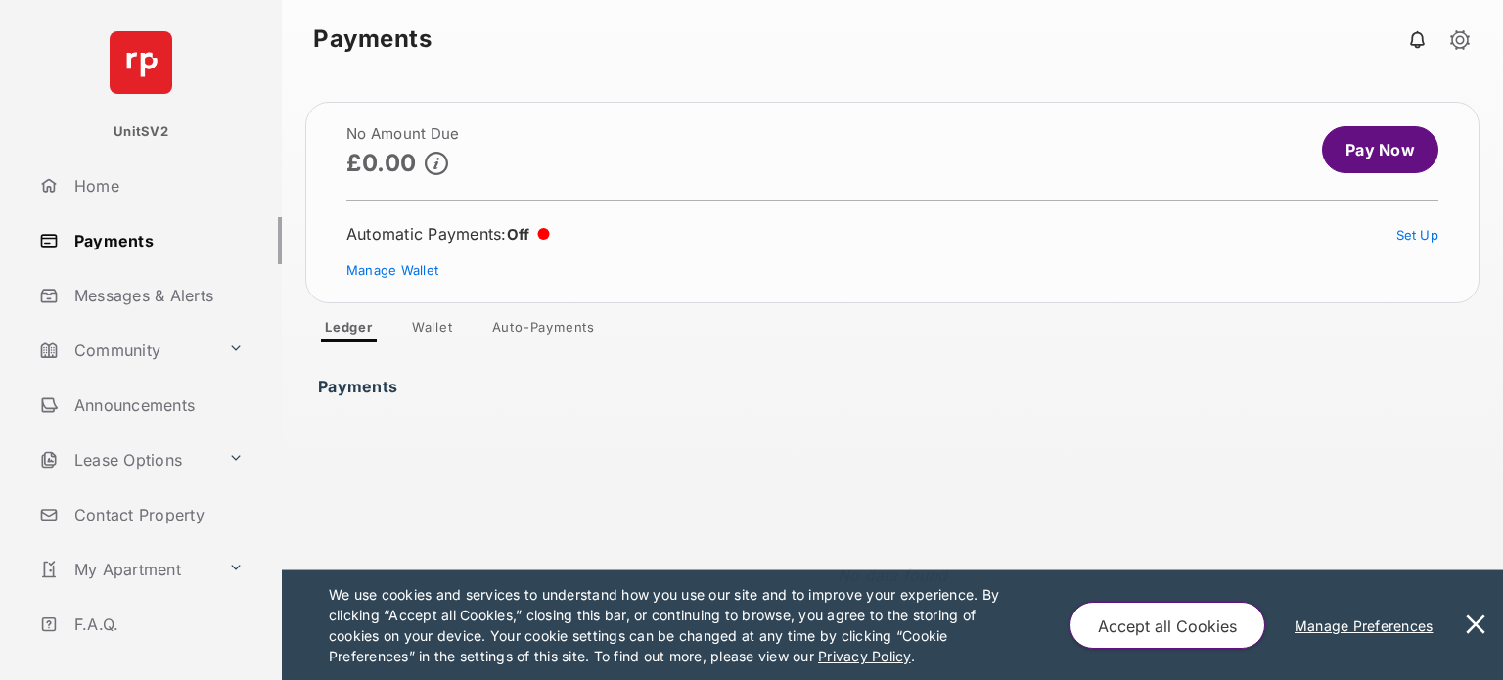
drag, startPoint x: 1475, startPoint y: 619, endPoint x: 1473, endPoint y: 637, distance: 17.7
click at [936, 621] on button at bounding box center [1475, 625] width 39 height 110
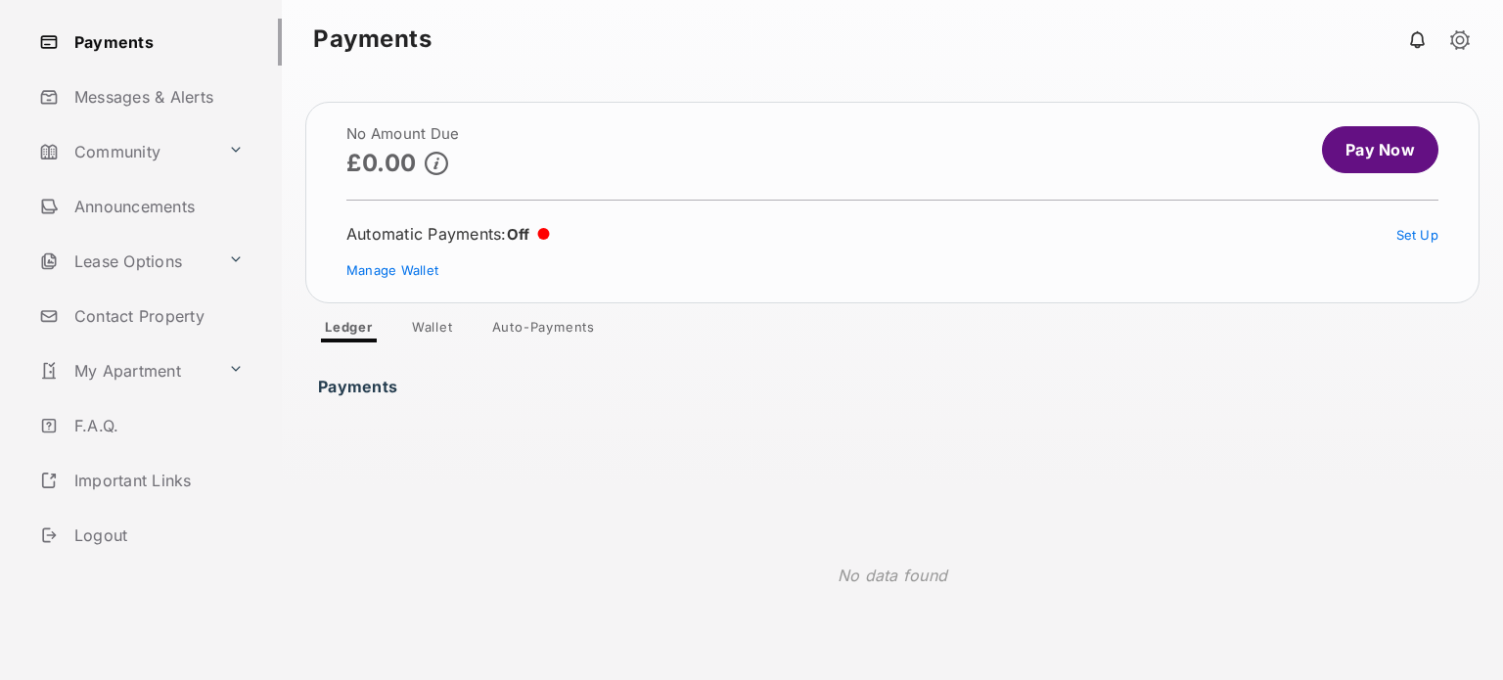
scroll to position [202, 0]
click at [95, 531] on link "Logout" at bounding box center [156, 532] width 250 height 47
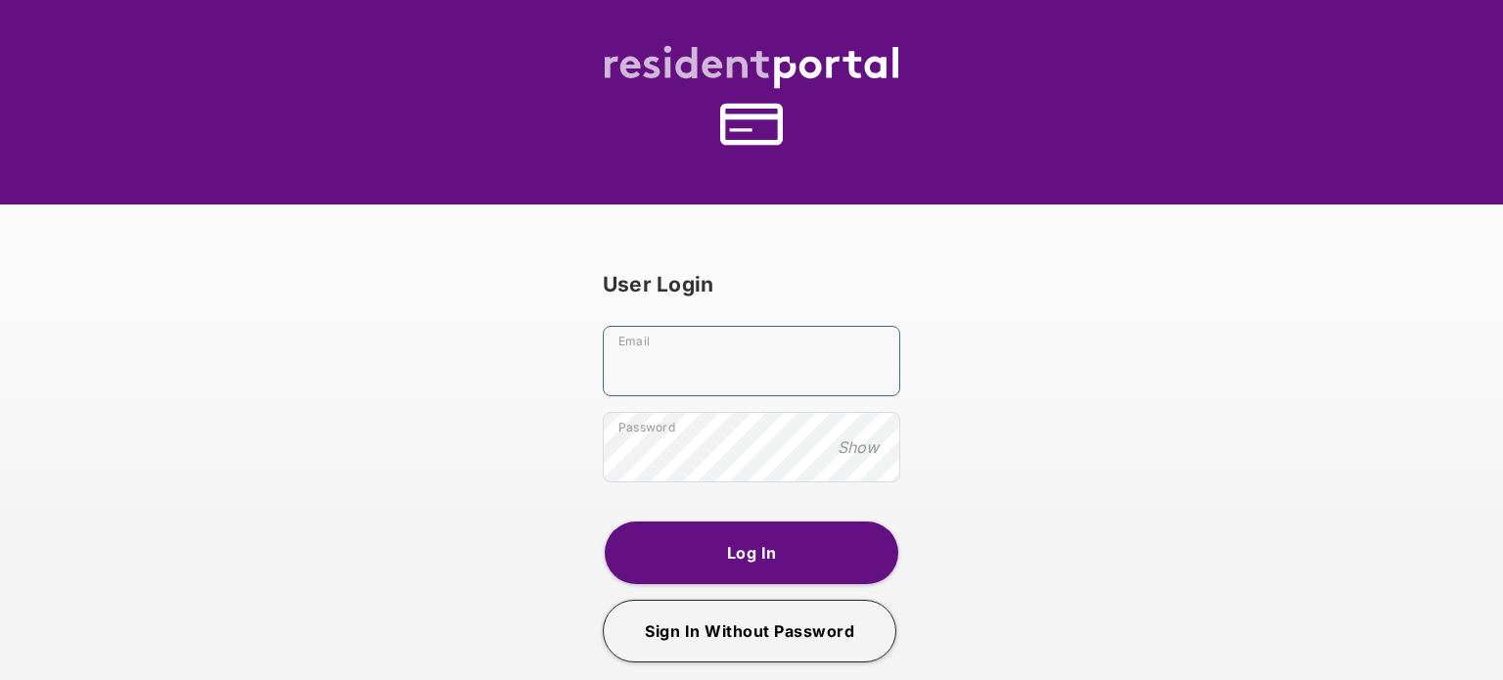
click at [681, 373] on input "Email" at bounding box center [751, 361] width 297 height 70
type input "**********"
click at [757, 540] on button "Log In" at bounding box center [752, 552] width 294 height 63
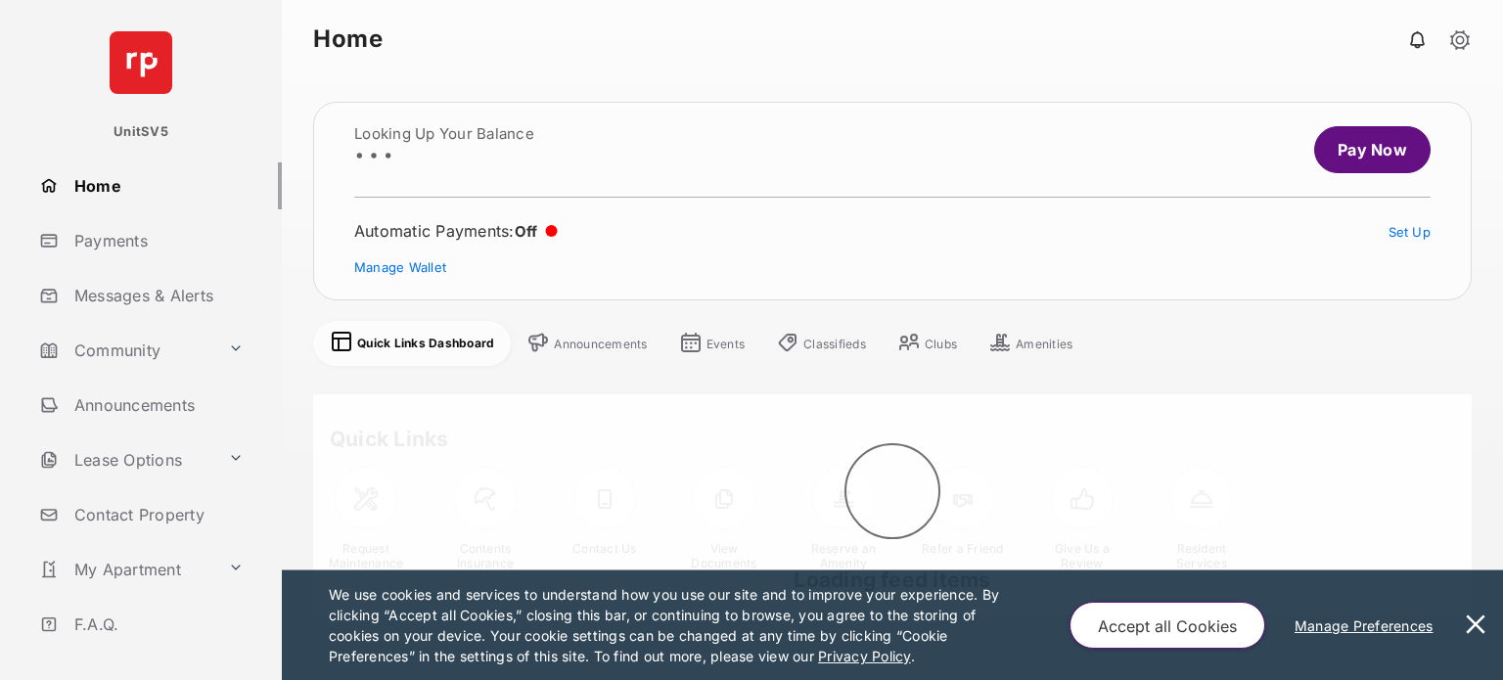
click at [116, 248] on link "Payments" at bounding box center [156, 240] width 250 height 47
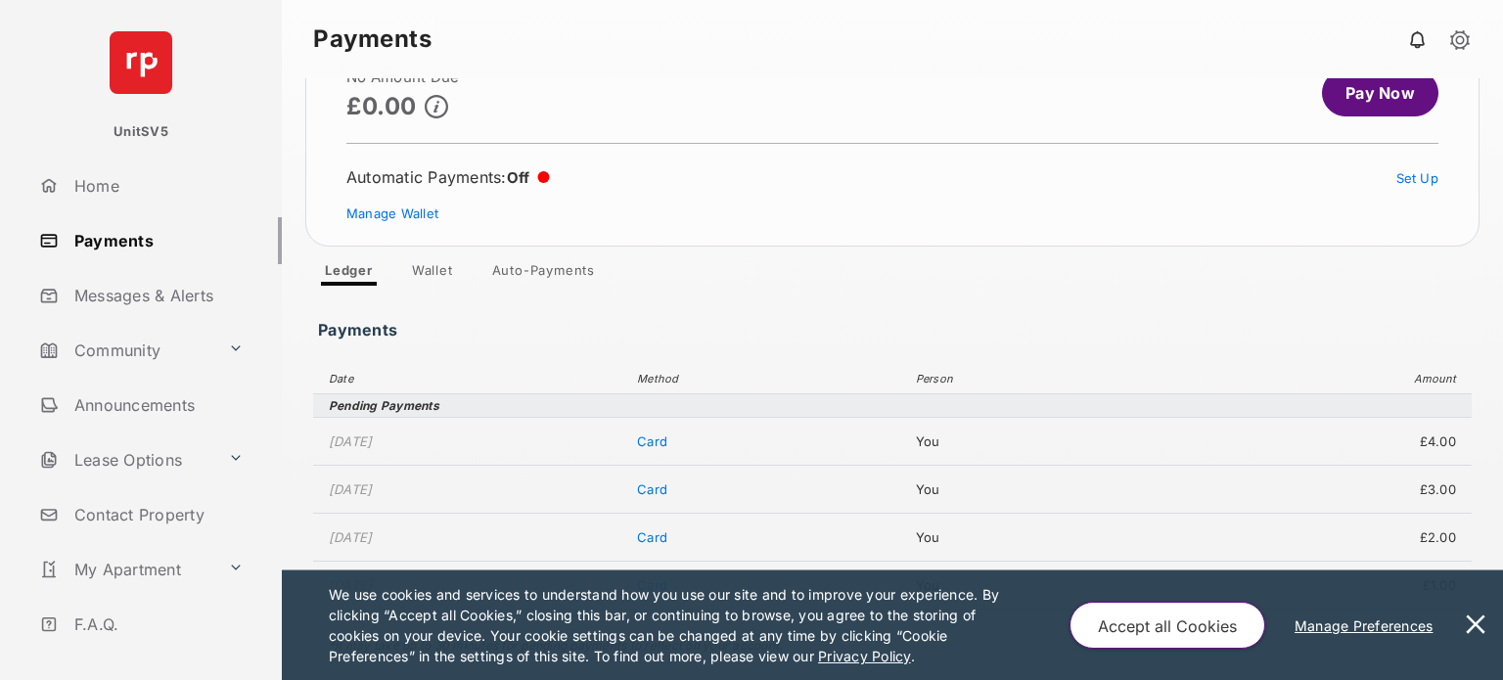
scroll to position [87, 0]
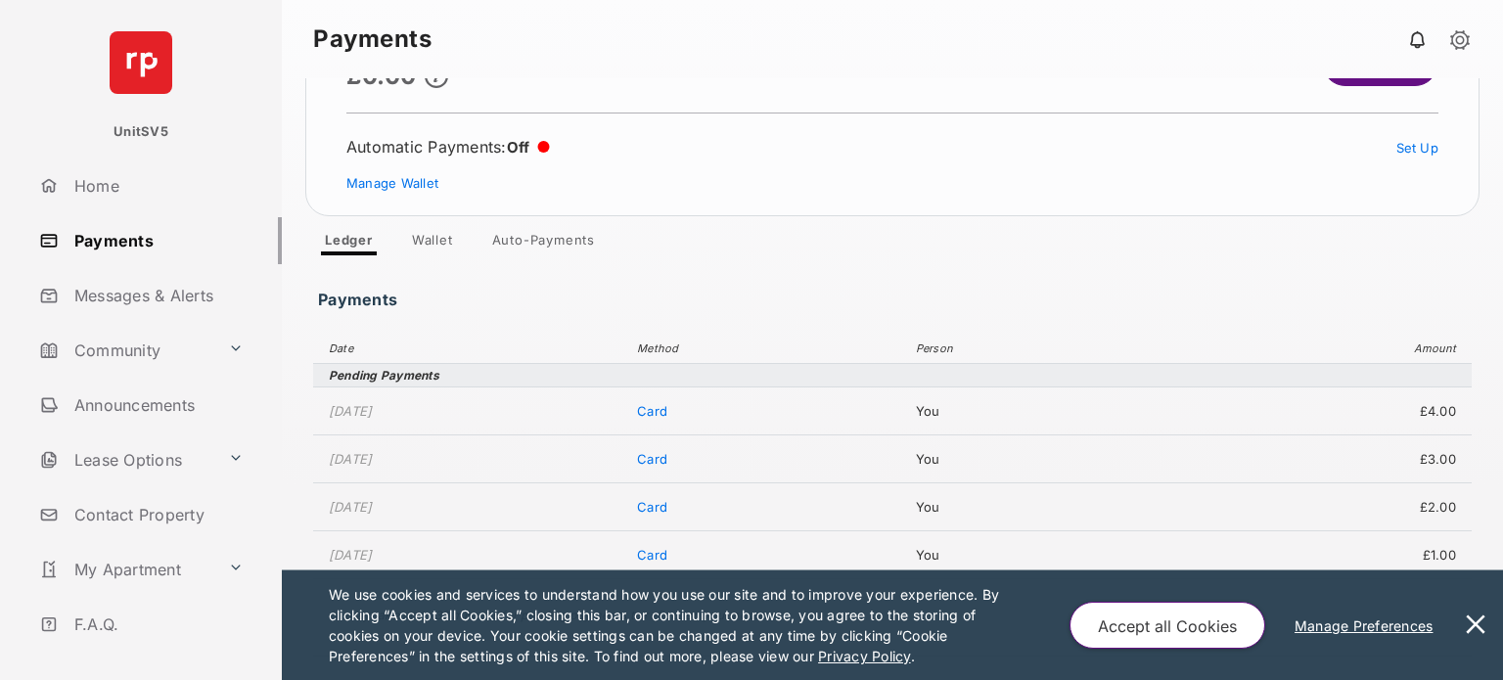
click at [936, 616] on button at bounding box center [1475, 625] width 39 height 110
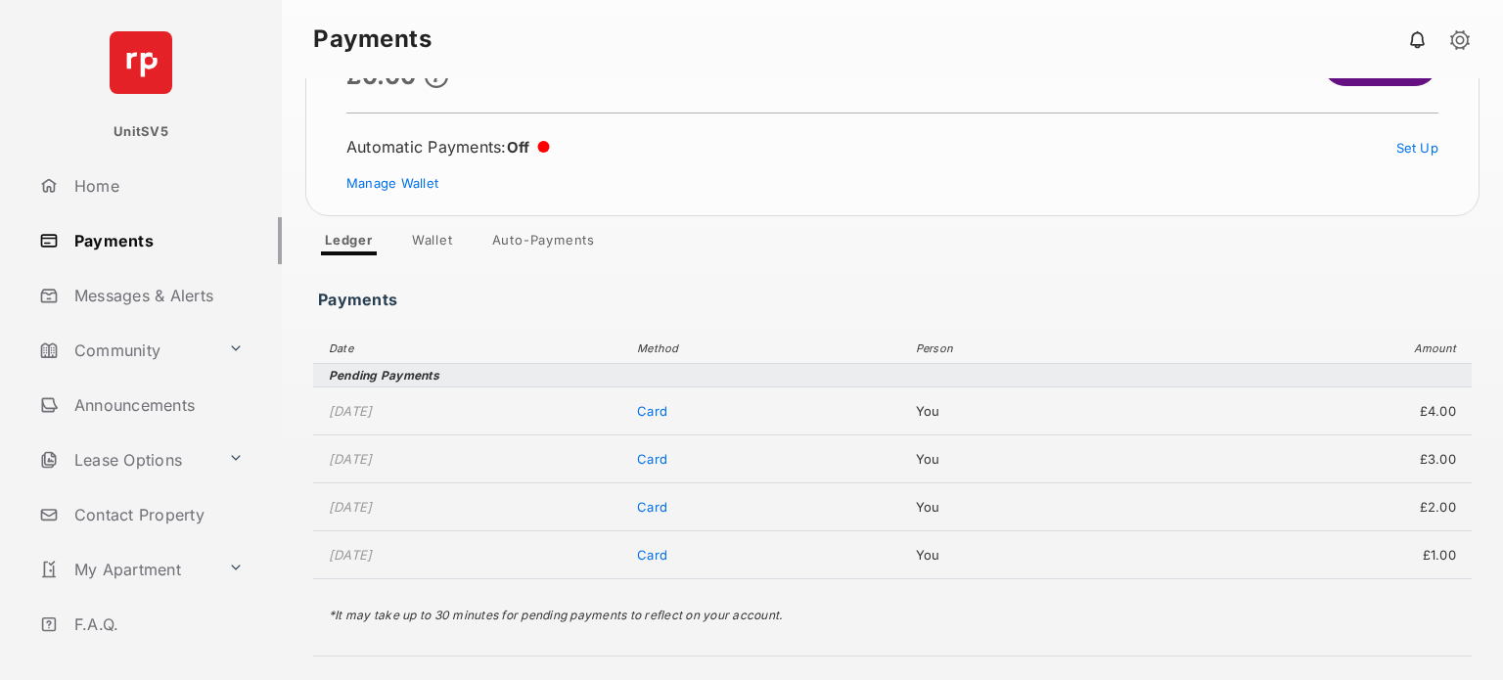
drag, startPoint x: 344, startPoint y: 398, endPoint x: 425, endPoint y: 407, distance: 80.7
click at [425, 407] on td "[DATE]" at bounding box center [470, 411] width 314 height 48
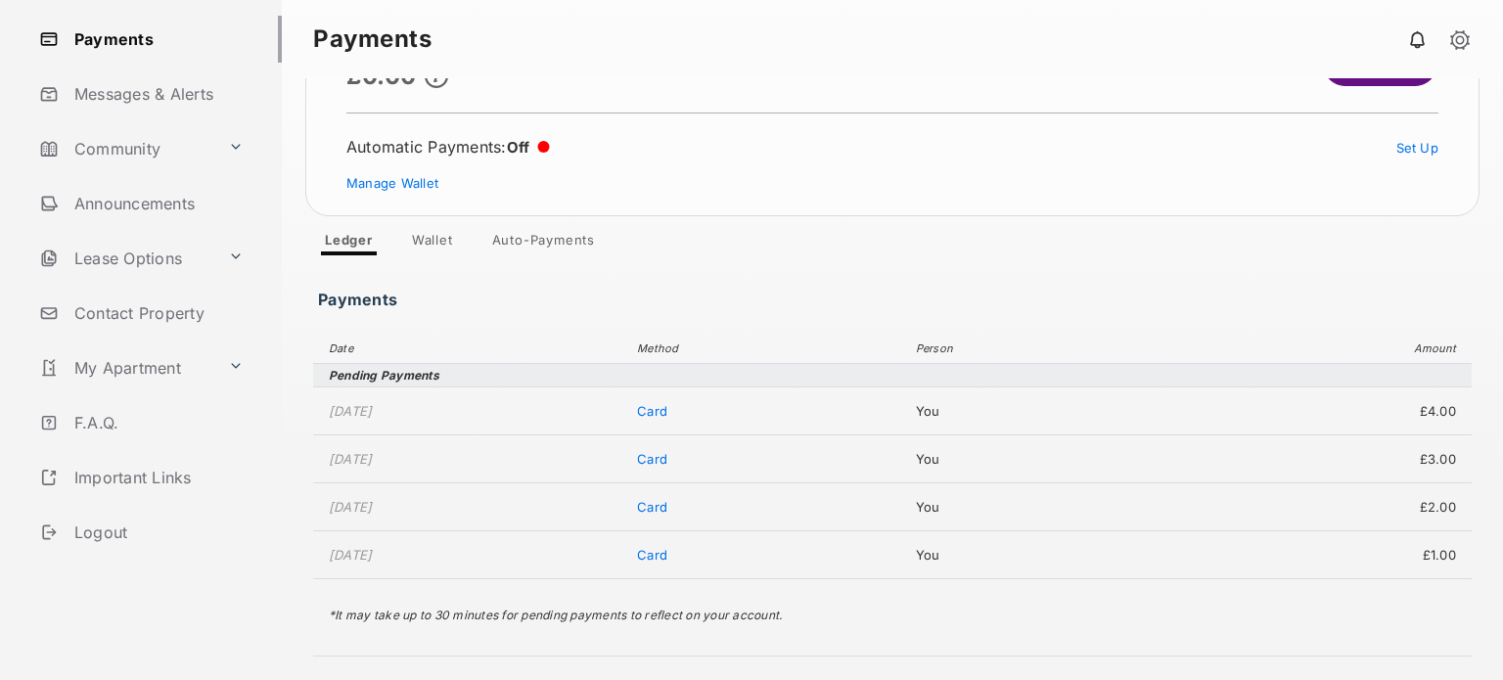
click at [94, 535] on link "Logout" at bounding box center [156, 532] width 250 height 47
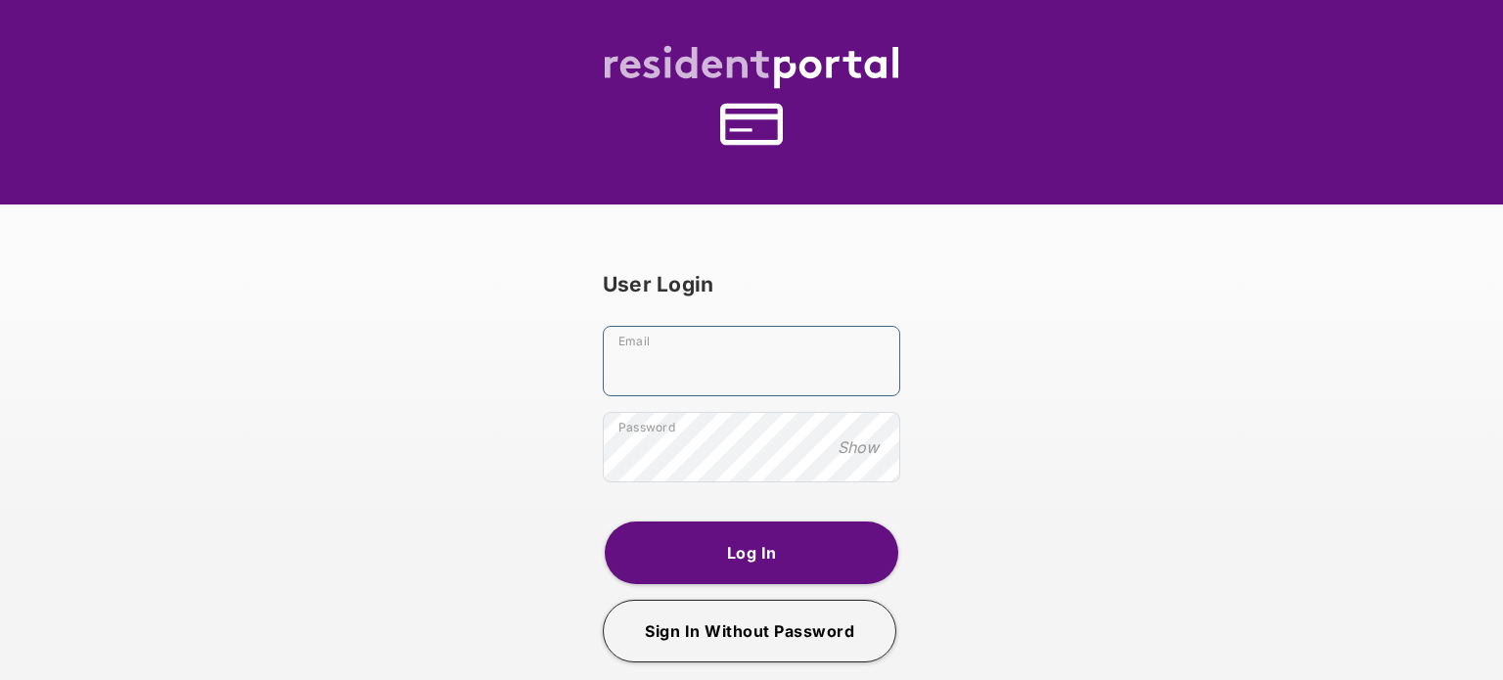
click at [694, 379] on input "Email" at bounding box center [751, 361] width 297 height 70
type input "**********"
click at [756, 537] on button "Log In" at bounding box center [752, 552] width 294 height 63
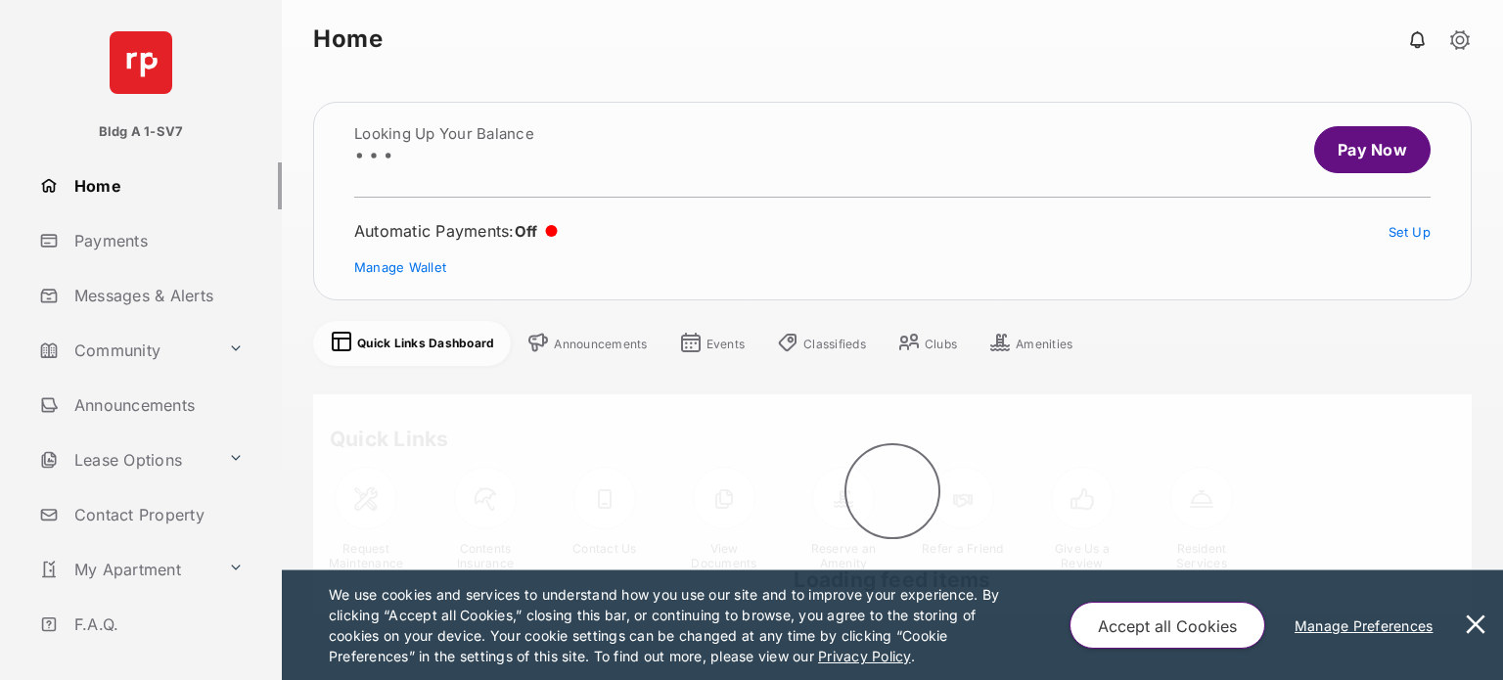
click at [134, 246] on link "Payments" at bounding box center [156, 240] width 250 height 47
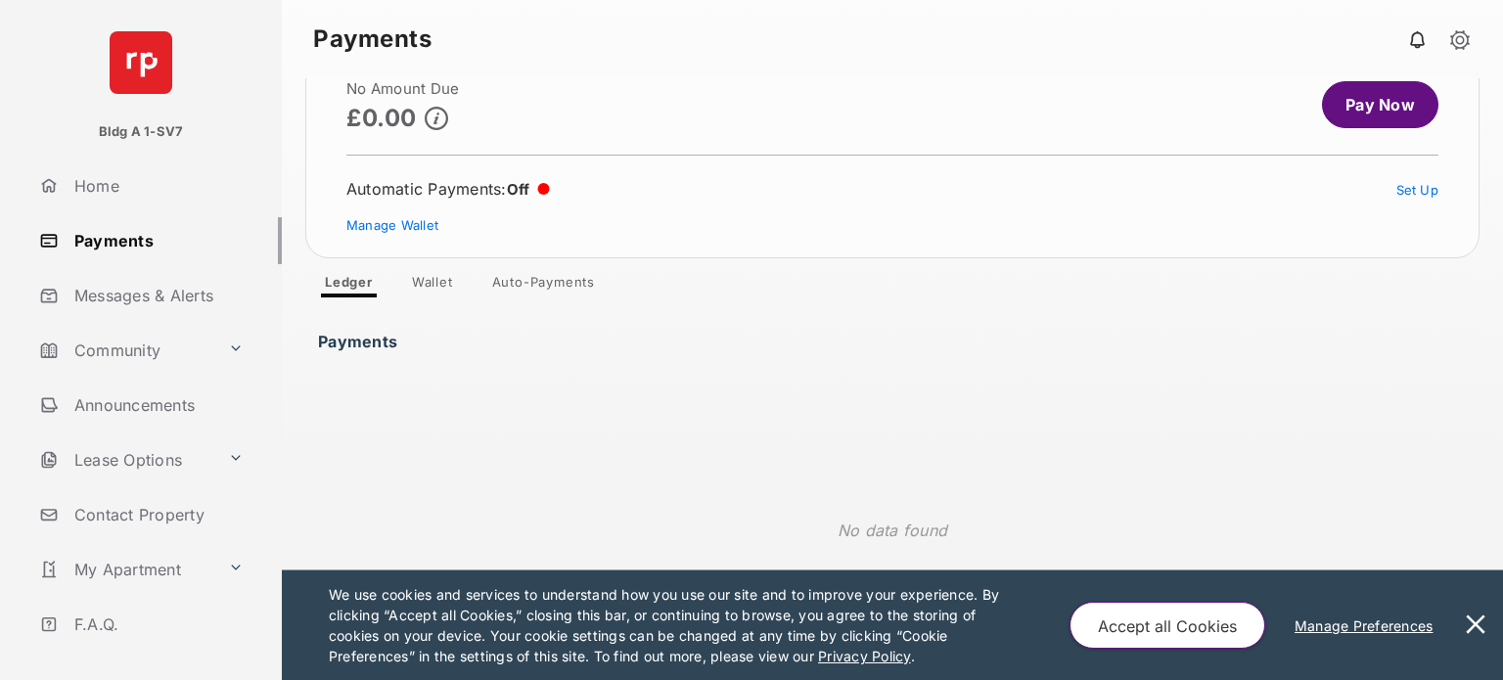
scroll to position [87, 0]
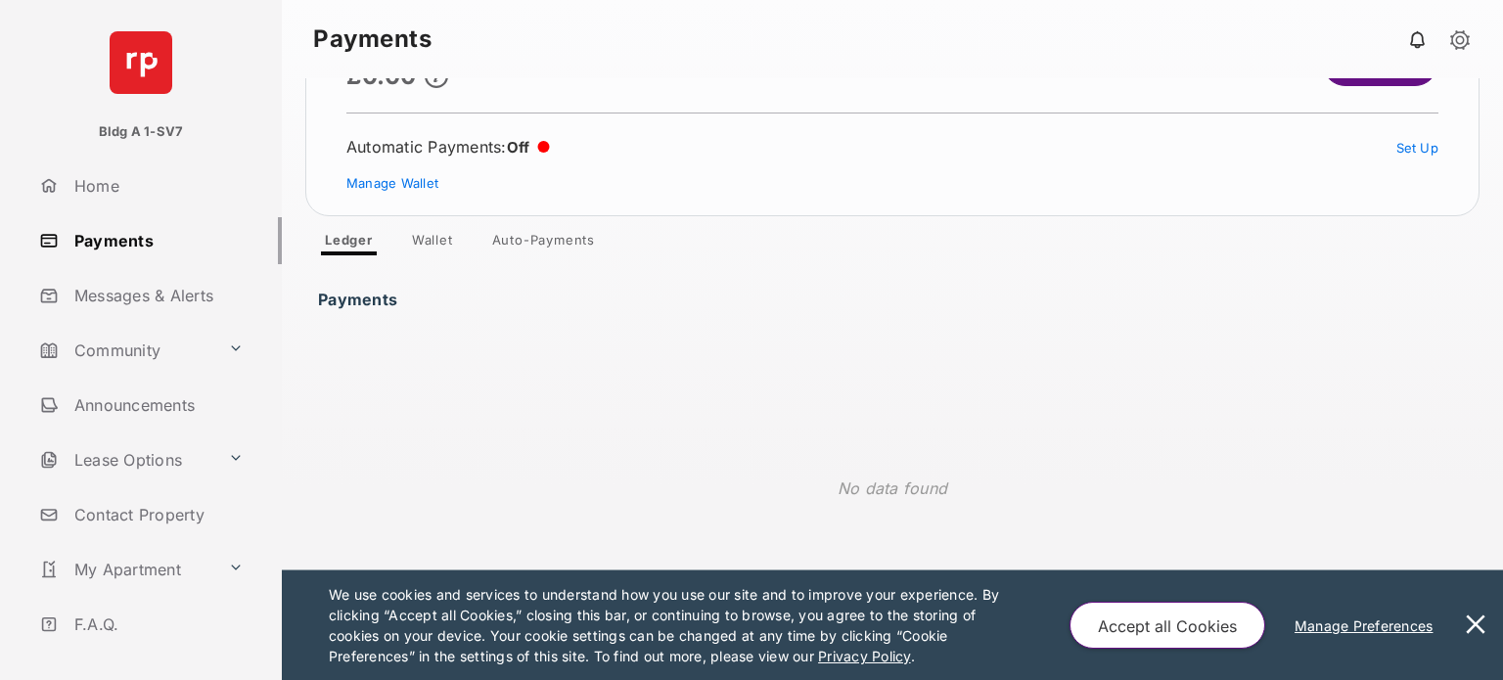
click at [936, 624] on button at bounding box center [1475, 625] width 39 height 110
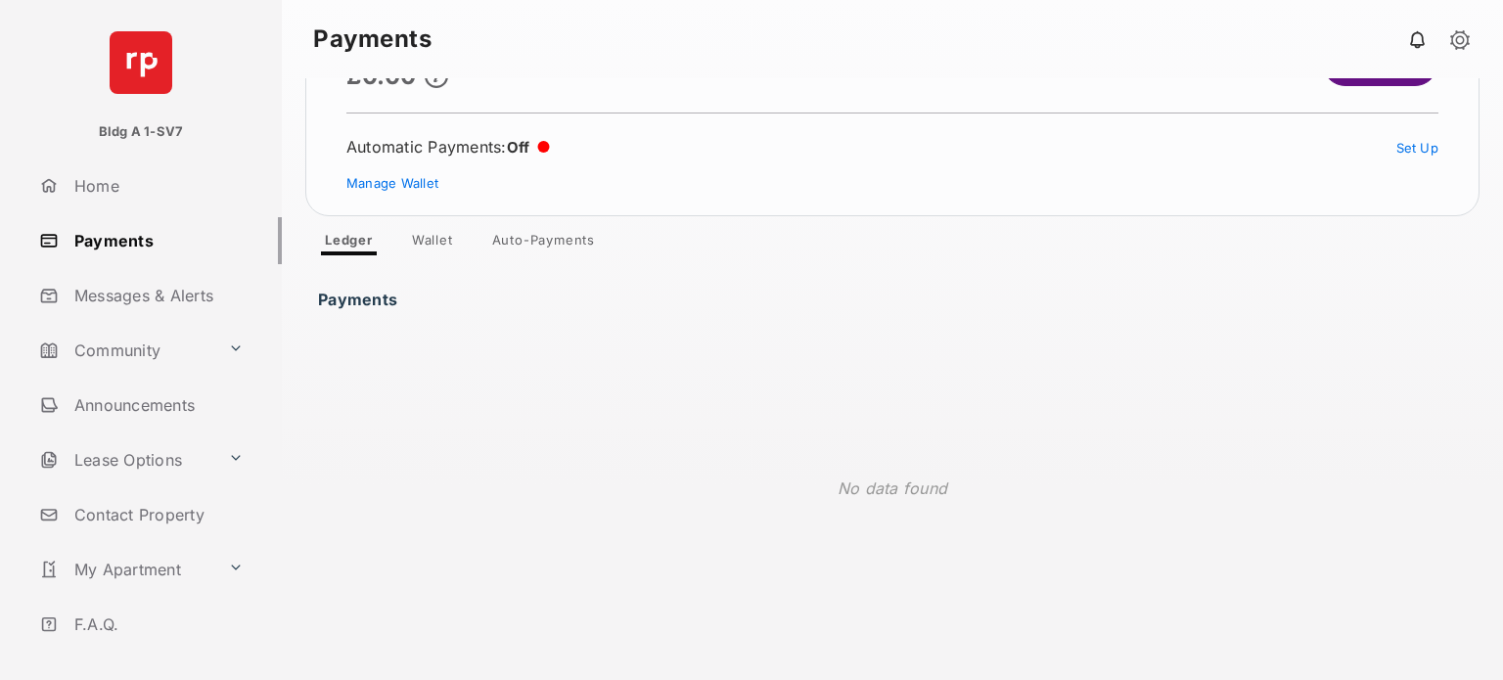
click at [114, 238] on link "Payments" at bounding box center [156, 240] width 250 height 47
click at [125, 238] on link "Payments" at bounding box center [156, 240] width 250 height 47
click at [117, 244] on link "Payments" at bounding box center [156, 240] width 250 height 47
click at [113, 242] on link "Payments" at bounding box center [156, 240] width 250 height 47
click at [128, 237] on link "Payments" at bounding box center [156, 240] width 250 height 47
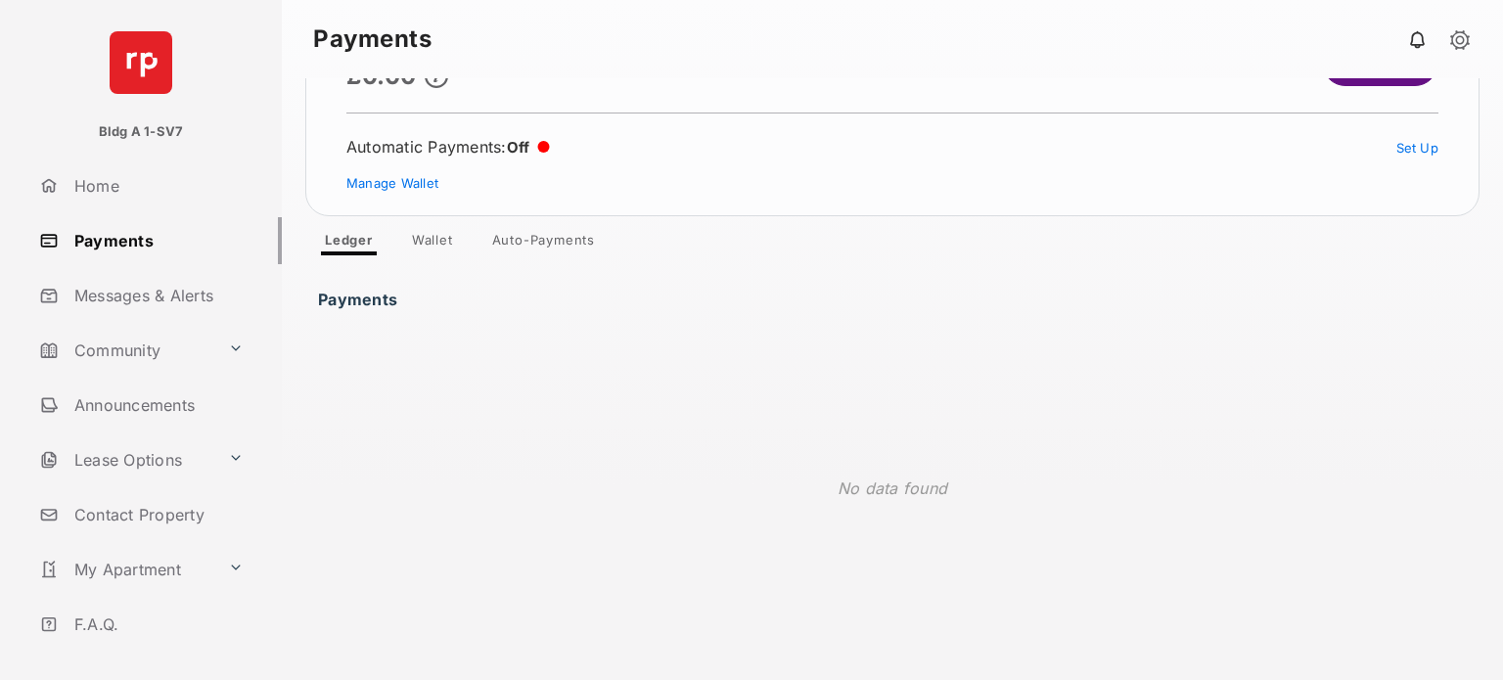
click at [119, 246] on link "Payments" at bounding box center [156, 240] width 250 height 47
click at [154, 230] on link "Payments" at bounding box center [156, 240] width 250 height 47
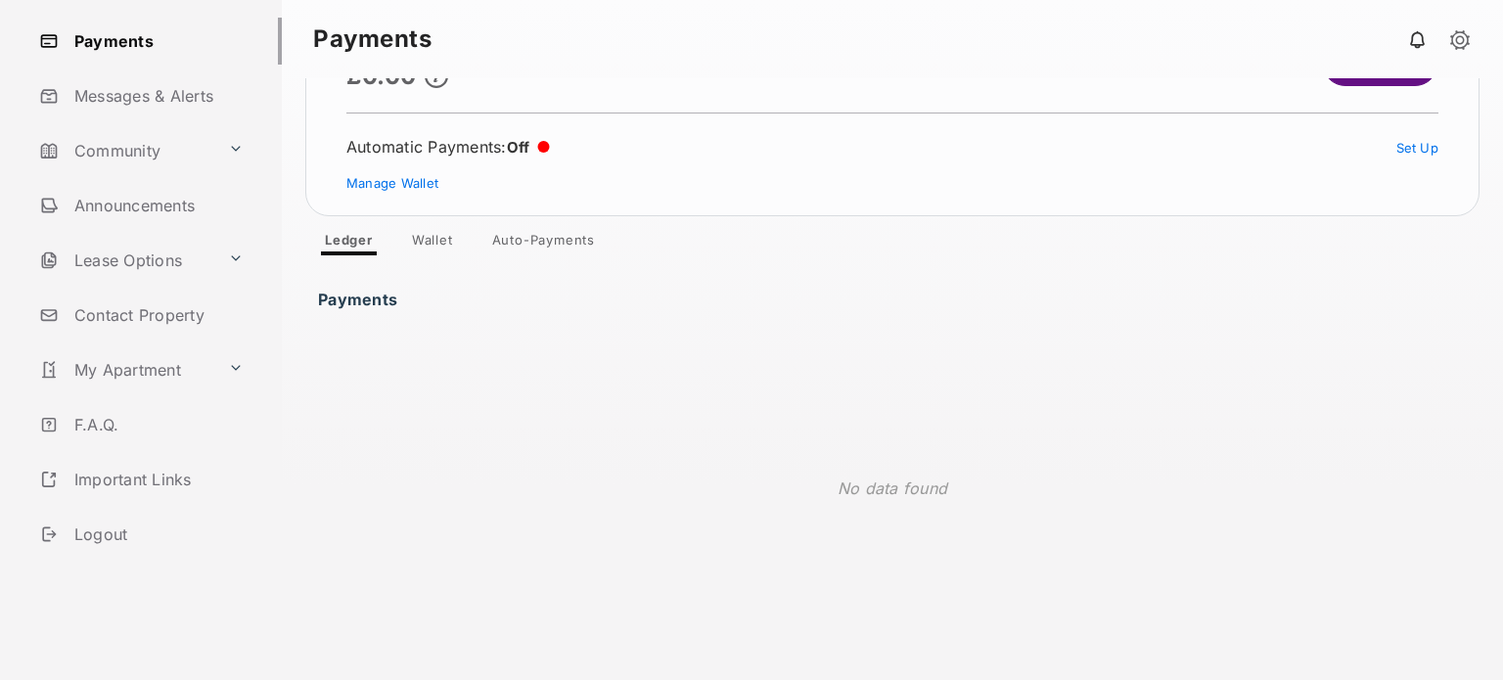
scroll to position [202, 0]
click at [114, 541] on link "Logout" at bounding box center [156, 532] width 250 height 47
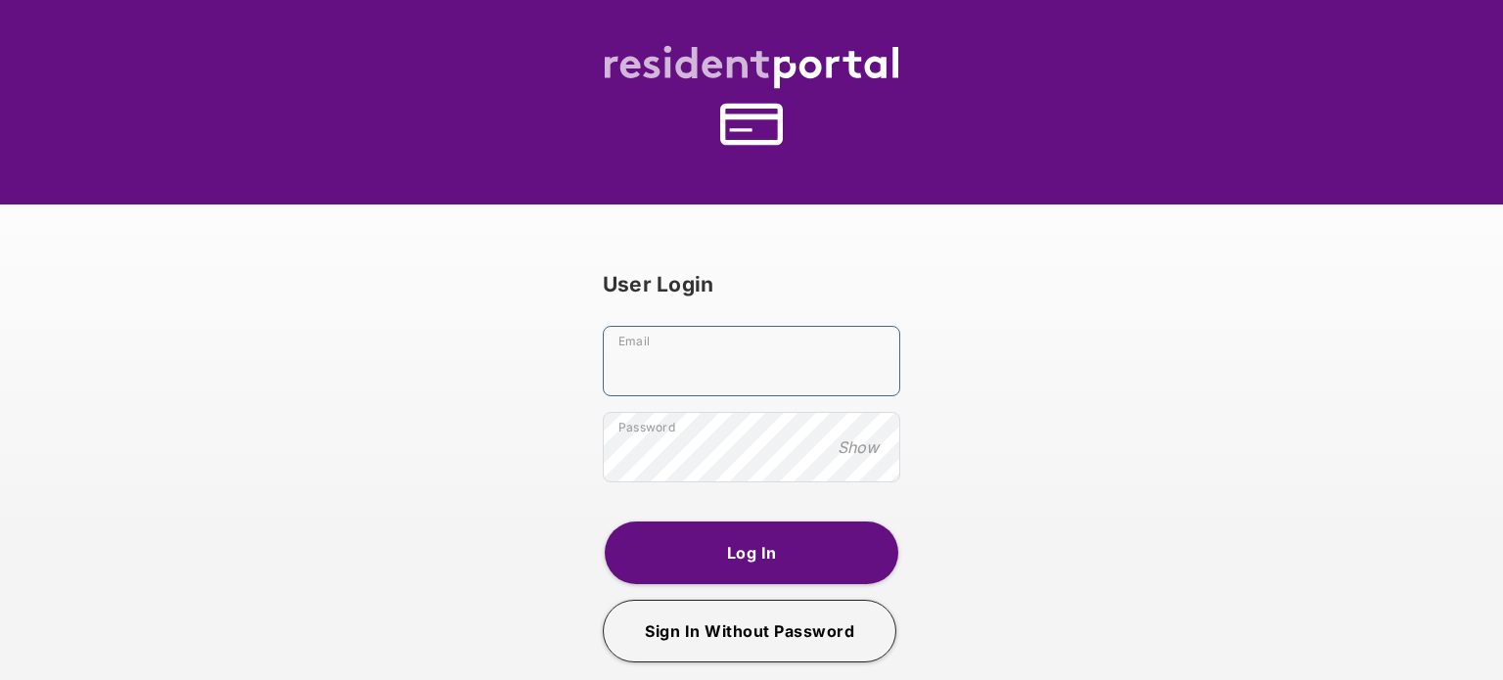
click at [717, 373] on input "Email" at bounding box center [751, 361] width 297 height 70
type input "**********"
click at [744, 535] on button "Log In" at bounding box center [752, 552] width 294 height 63
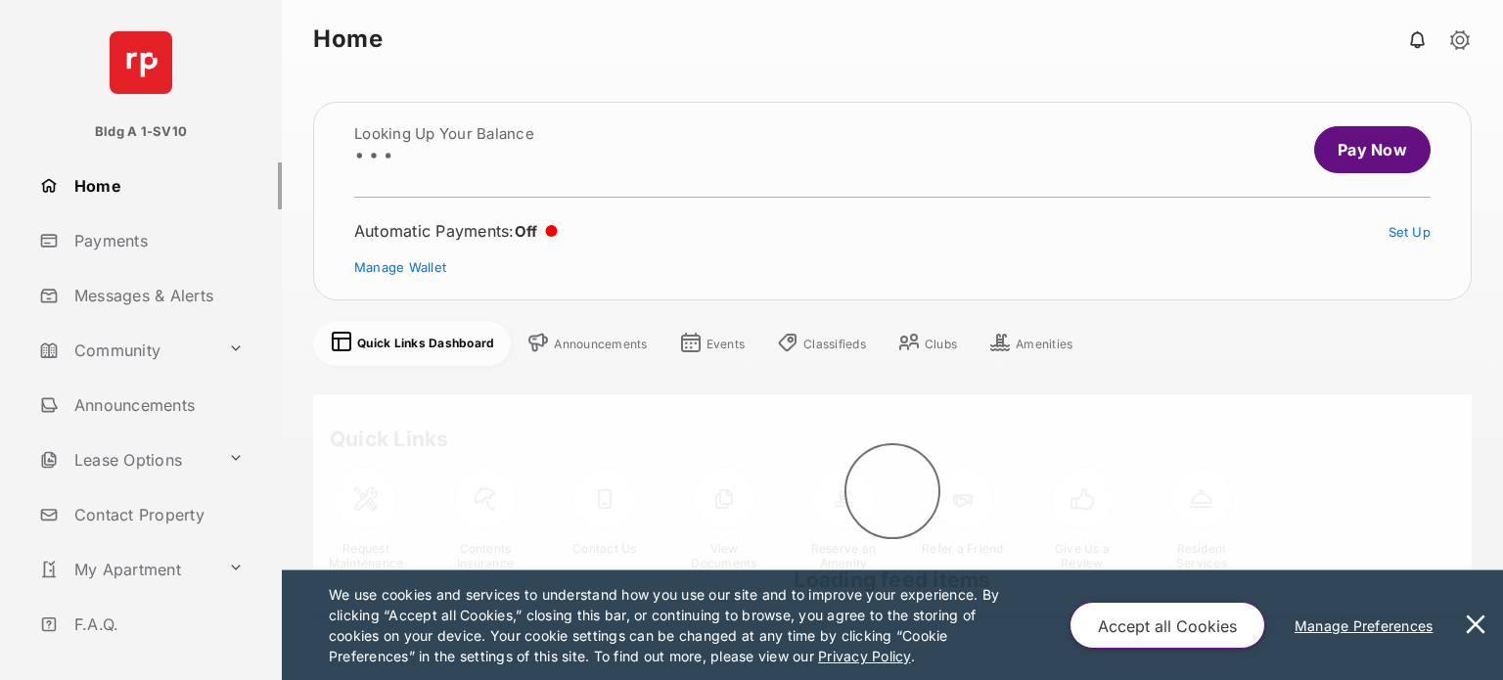
click at [936, 625] on button at bounding box center [1475, 625] width 39 height 110
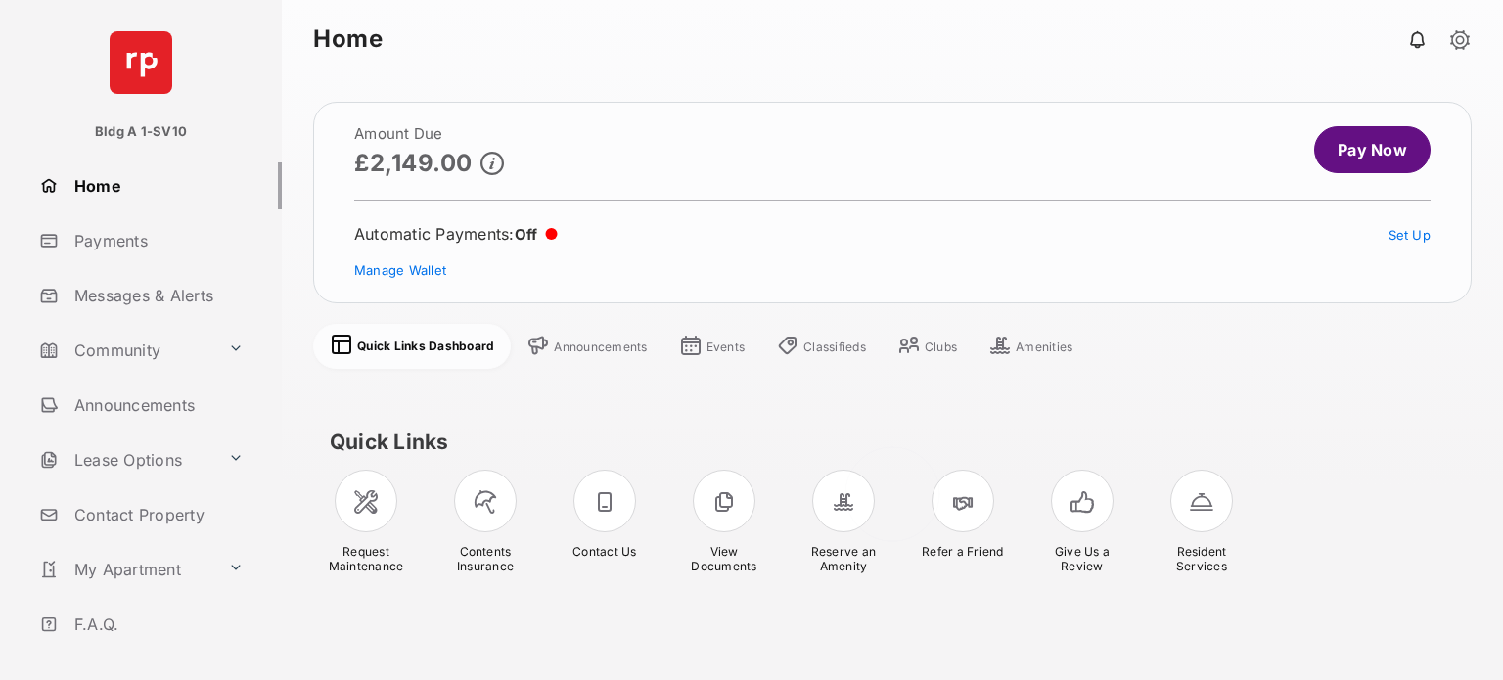
click at [124, 248] on link "Payments" at bounding box center [156, 240] width 250 height 47
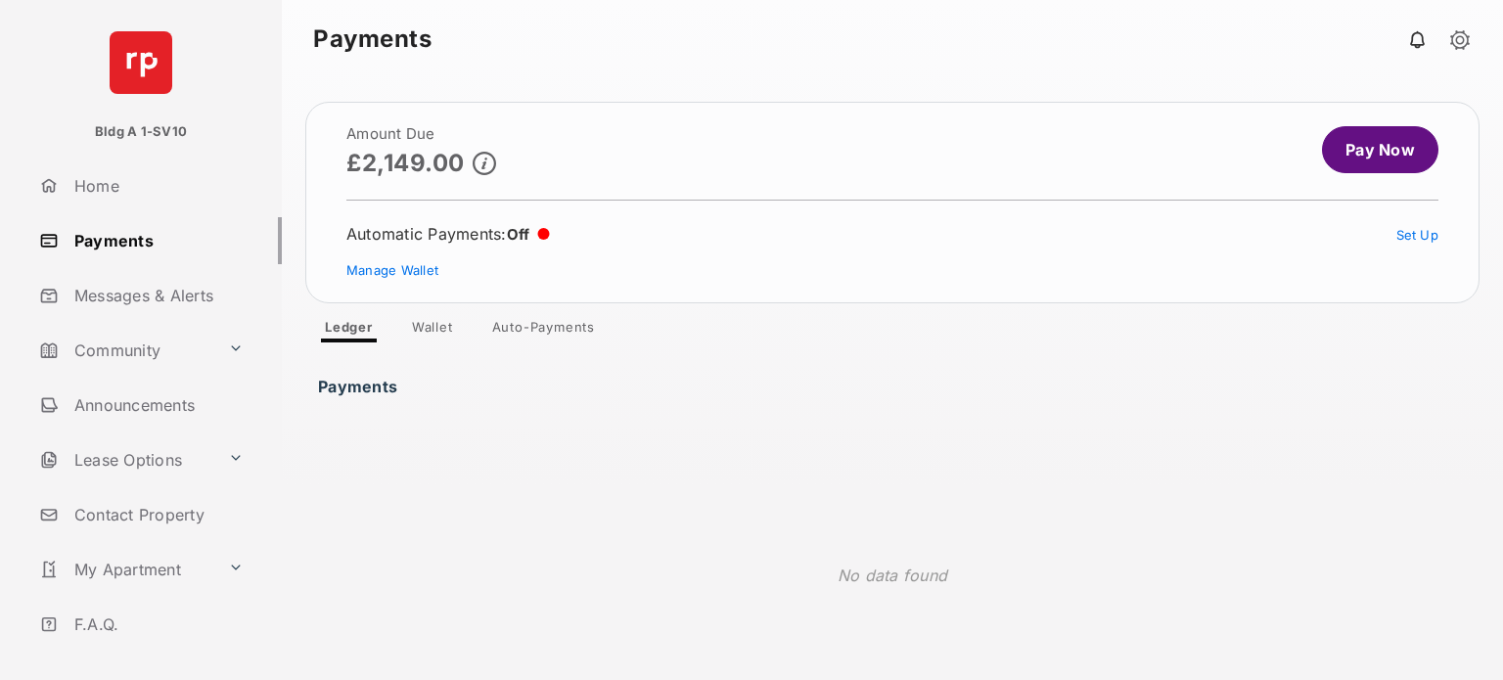
click at [356, 331] on link "Ledger" at bounding box center [348, 330] width 79 height 23
